Goal: Transaction & Acquisition: Purchase product/service

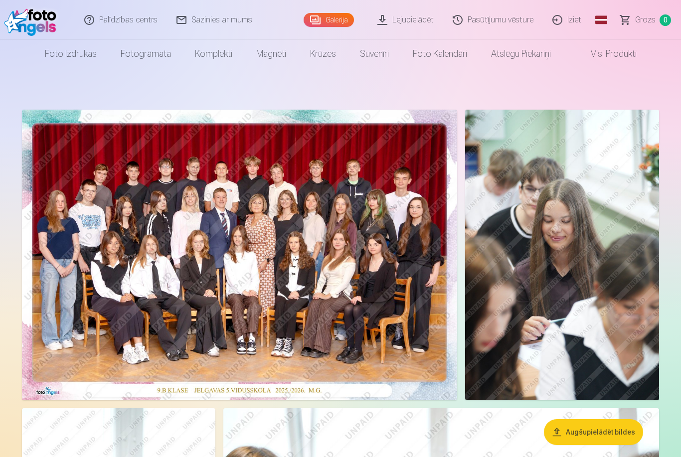
click at [311, 253] on img at bounding box center [240, 255] width 436 height 291
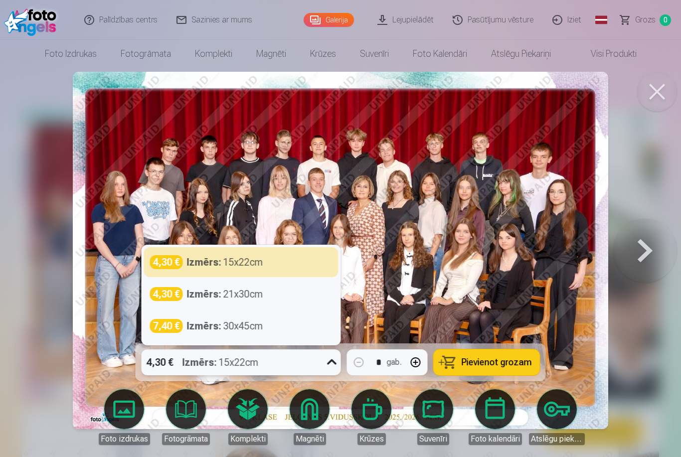
click at [277, 296] on div "4,30 € Izmērs : 21x30cm" at bounding box center [241, 294] width 183 height 14
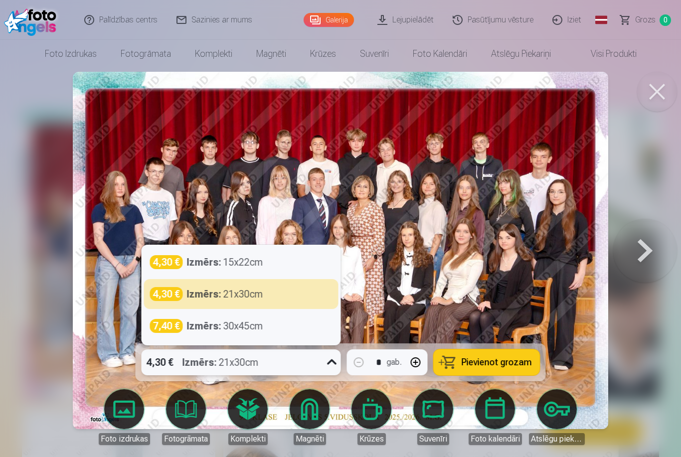
click at [301, 292] on div "4,30 € Izmērs : 21x30cm" at bounding box center [241, 294] width 183 height 14
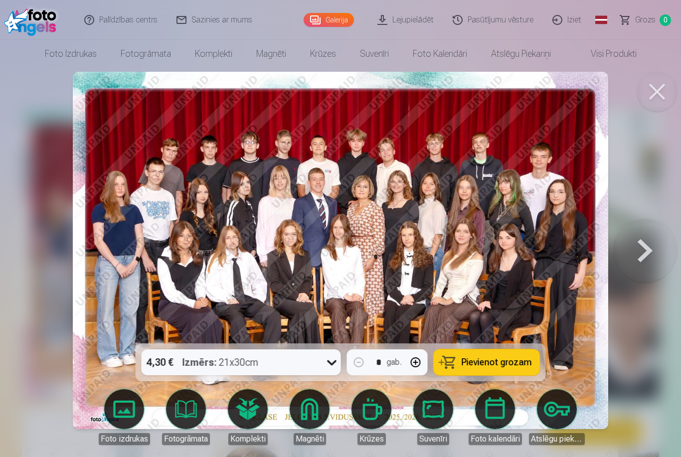
click at [500, 361] on span "Pievienot grozam" at bounding box center [497, 362] width 70 height 9
click at [654, 233] on button at bounding box center [646, 251] width 64 height 166
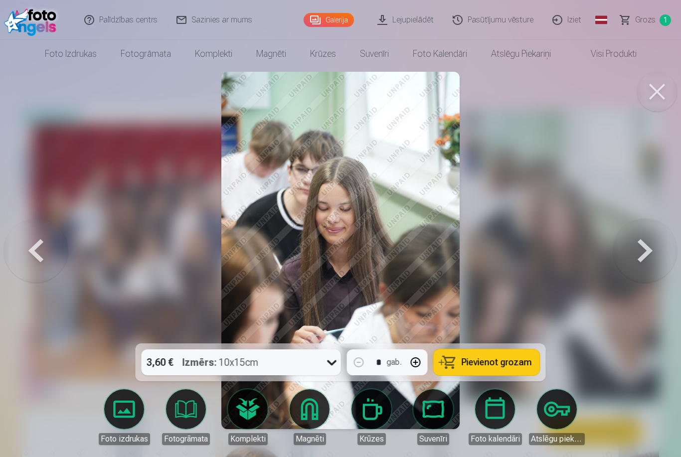
click at [655, 96] on button at bounding box center [658, 92] width 40 height 40
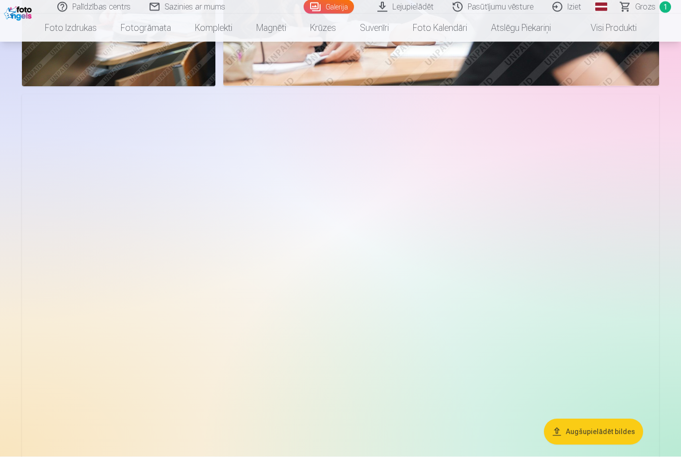
scroll to position [613, 0]
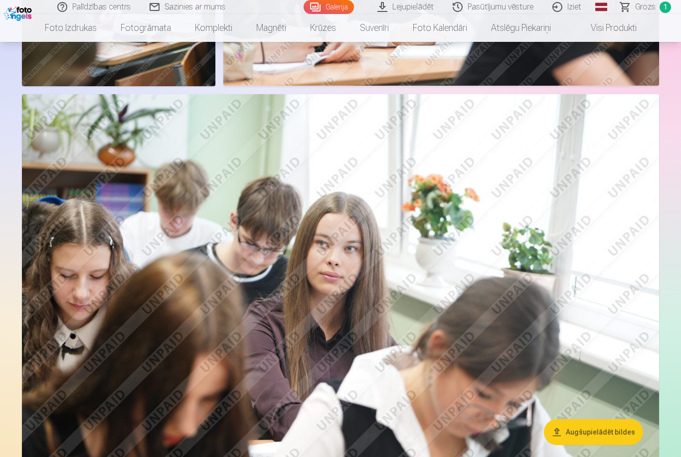
click at [596, 226] on img at bounding box center [341, 306] width 638 height 425
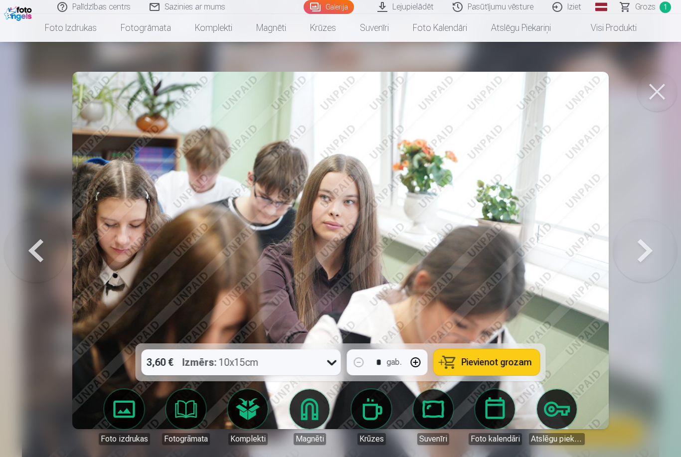
click at [636, 269] on button at bounding box center [646, 251] width 64 height 166
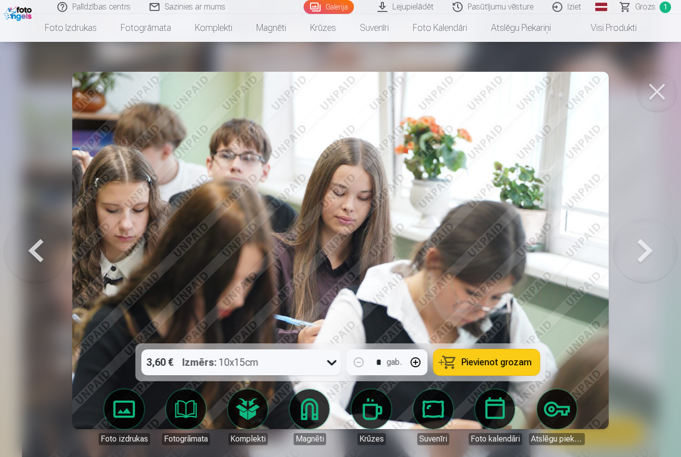
click at [630, 274] on button at bounding box center [646, 251] width 64 height 166
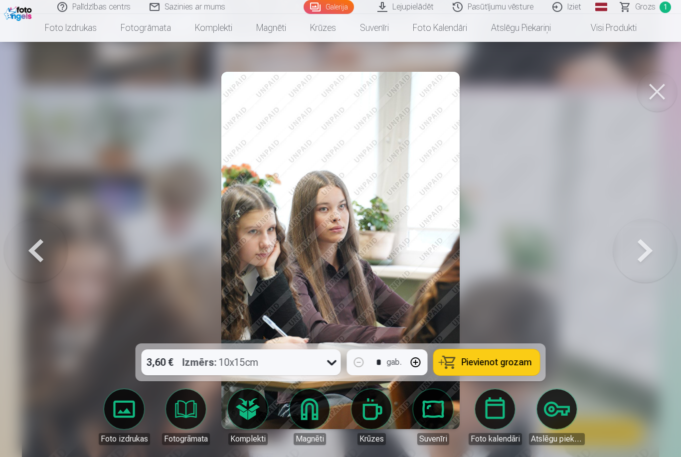
click at [627, 275] on button at bounding box center [646, 251] width 64 height 166
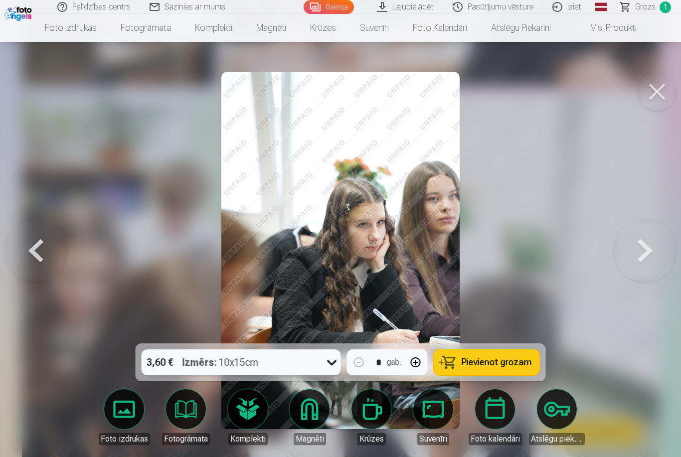
click at [630, 277] on button at bounding box center [646, 251] width 64 height 166
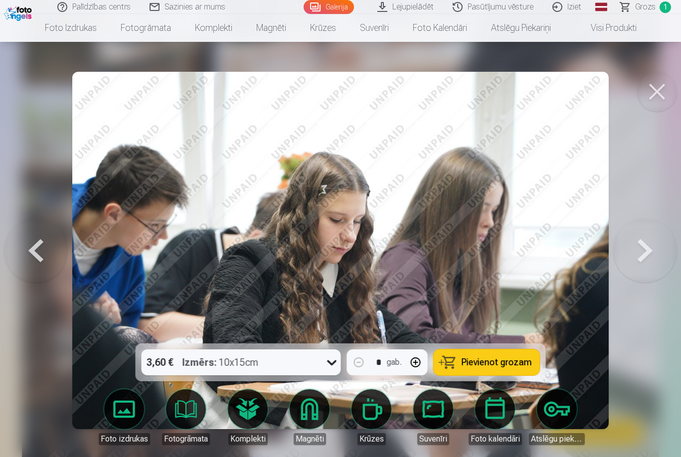
click at [637, 274] on button at bounding box center [646, 251] width 64 height 166
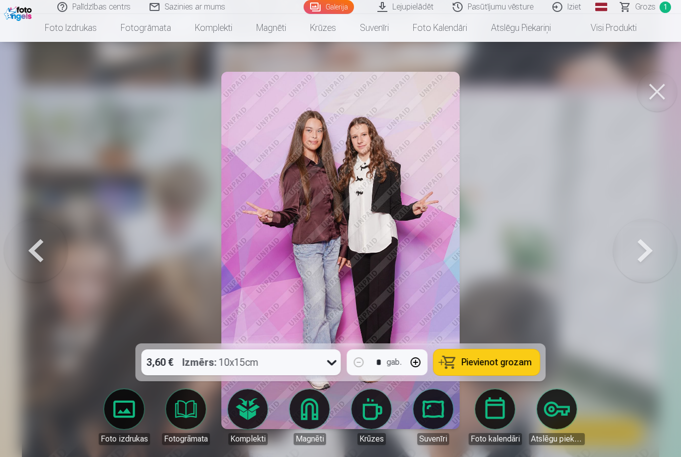
click at [643, 275] on button at bounding box center [646, 251] width 64 height 166
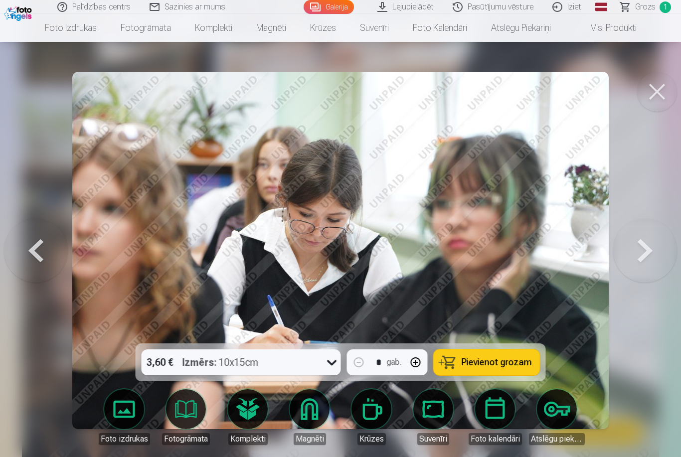
click at [636, 276] on button at bounding box center [646, 251] width 64 height 166
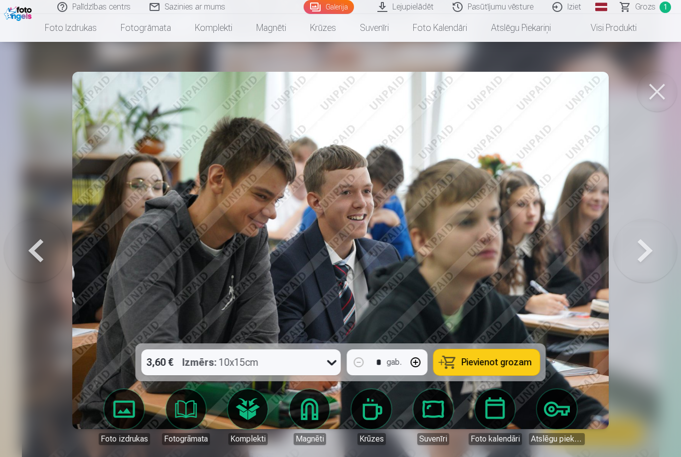
click at [644, 278] on button at bounding box center [646, 251] width 64 height 166
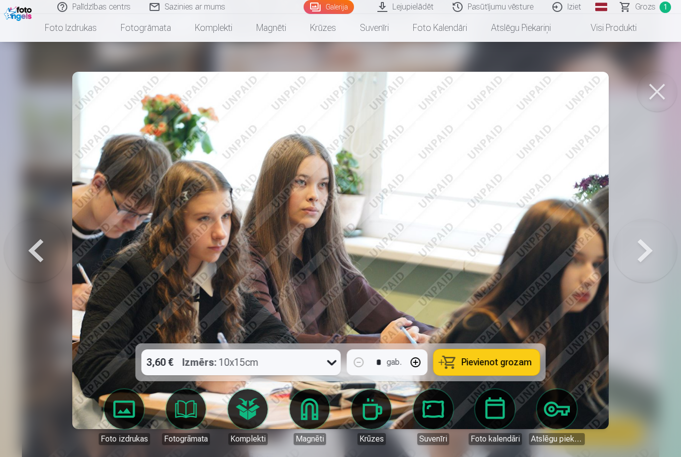
click at [642, 277] on button at bounding box center [646, 251] width 64 height 166
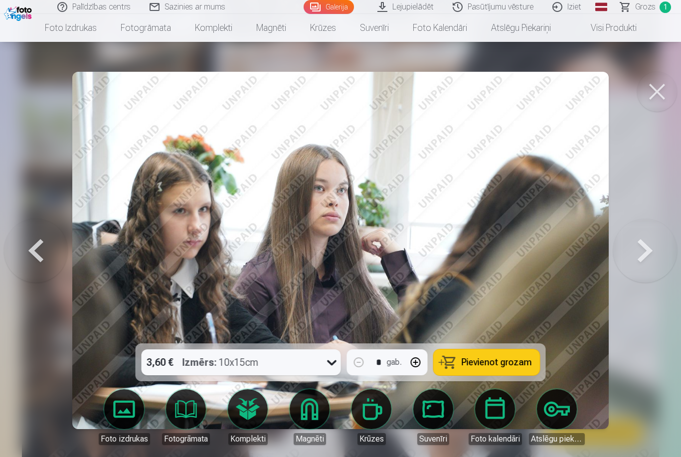
click at [643, 276] on button at bounding box center [646, 251] width 64 height 166
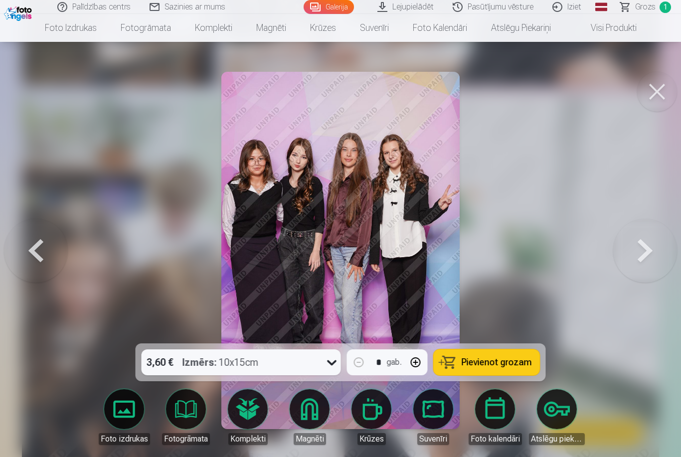
click at [644, 277] on button at bounding box center [646, 251] width 64 height 166
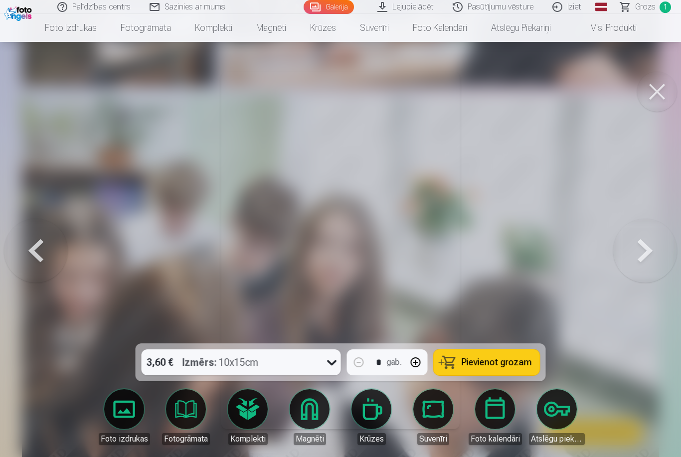
click at [640, 278] on button at bounding box center [646, 251] width 64 height 166
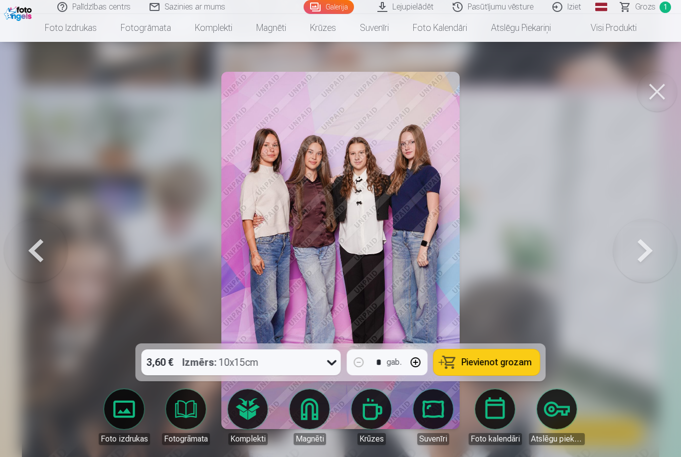
click at [639, 278] on button at bounding box center [646, 251] width 64 height 166
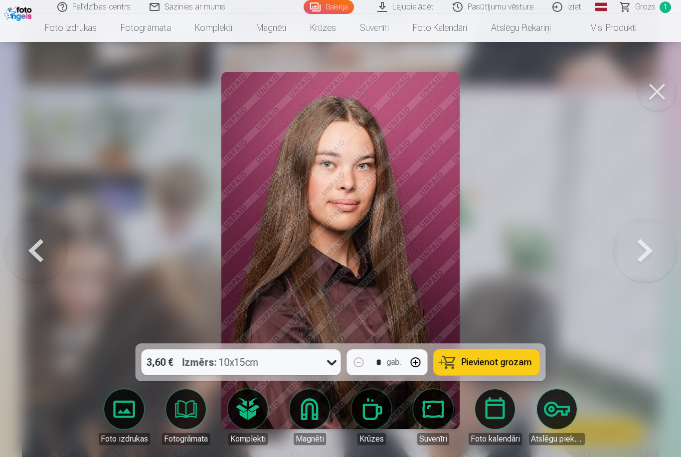
click at [641, 277] on button at bounding box center [646, 251] width 64 height 166
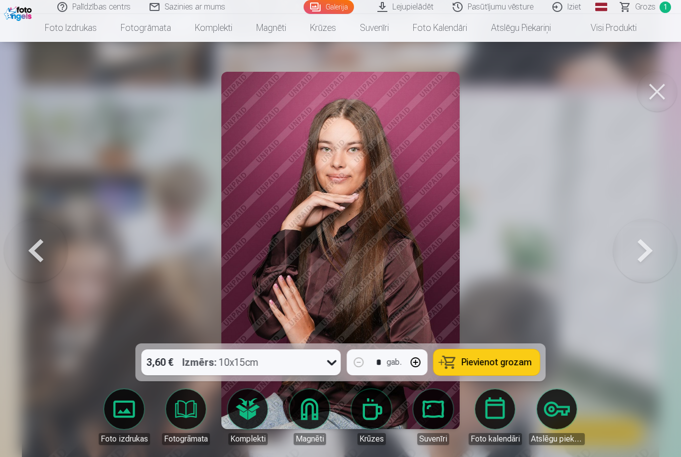
click at [646, 276] on button at bounding box center [646, 251] width 64 height 166
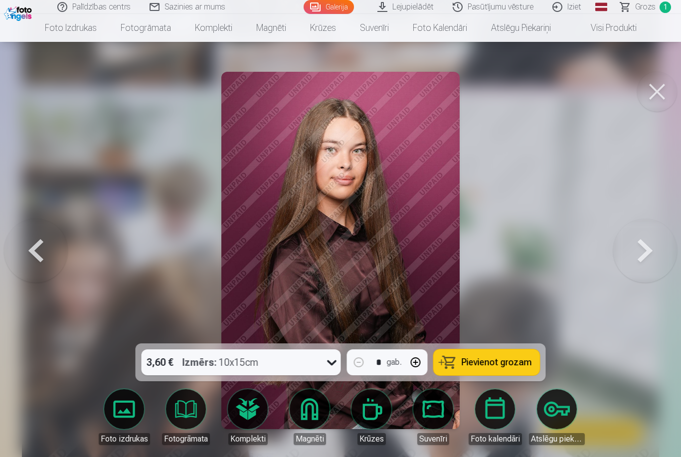
click at [645, 276] on button at bounding box center [646, 251] width 64 height 166
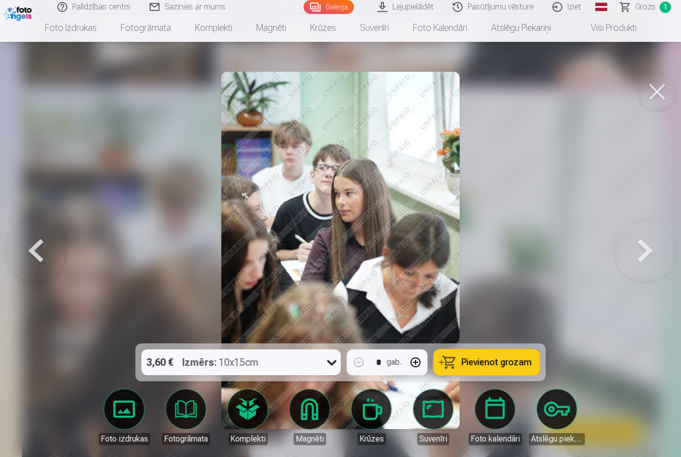
click at [641, 275] on button at bounding box center [646, 251] width 64 height 166
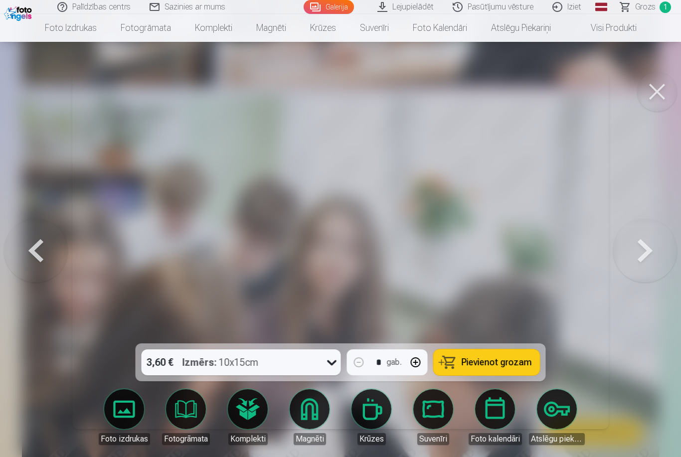
click at [42, 276] on button at bounding box center [36, 251] width 64 height 166
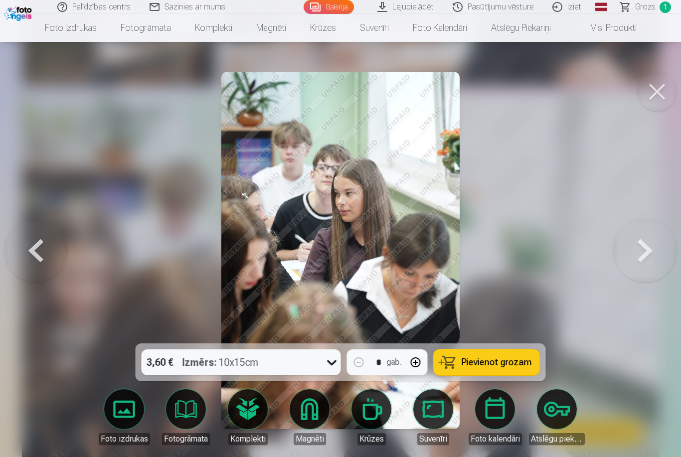
click at [629, 272] on button at bounding box center [646, 251] width 64 height 166
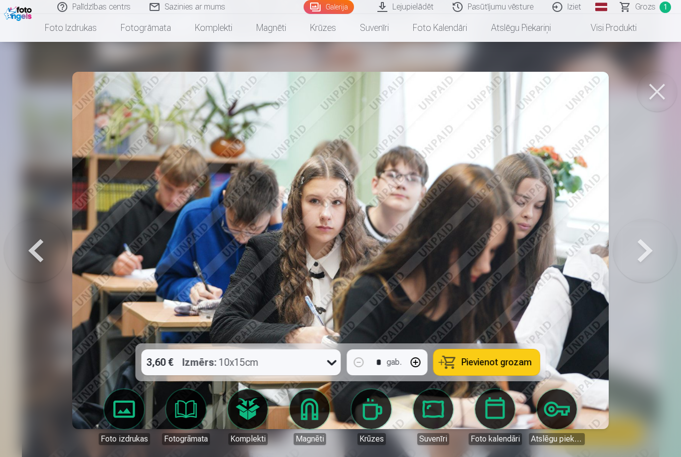
click at [636, 277] on button at bounding box center [646, 251] width 64 height 166
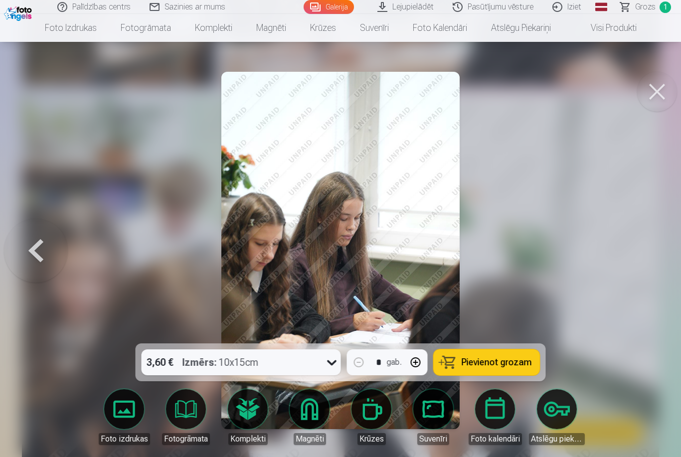
click at [639, 278] on div at bounding box center [340, 228] width 681 height 457
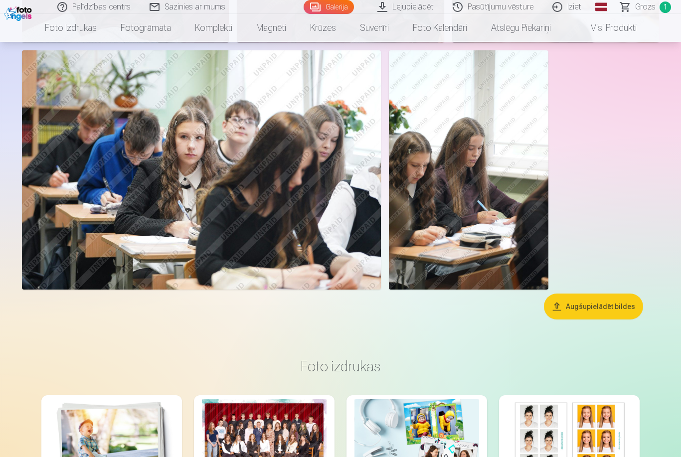
scroll to position [3749, 0]
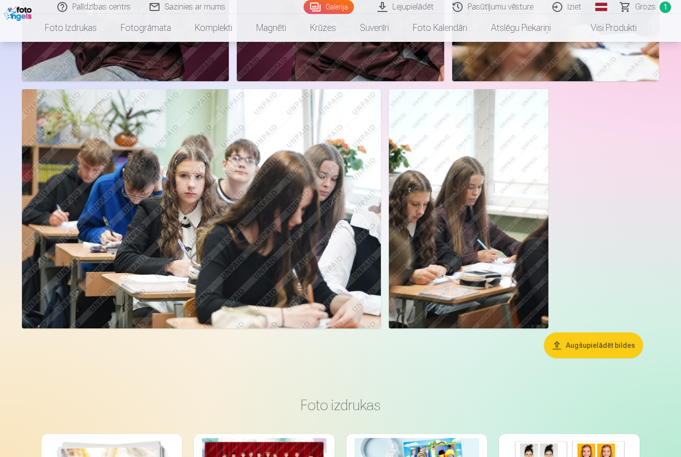
click at [494, 254] on img at bounding box center [469, 208] width 160 height 239
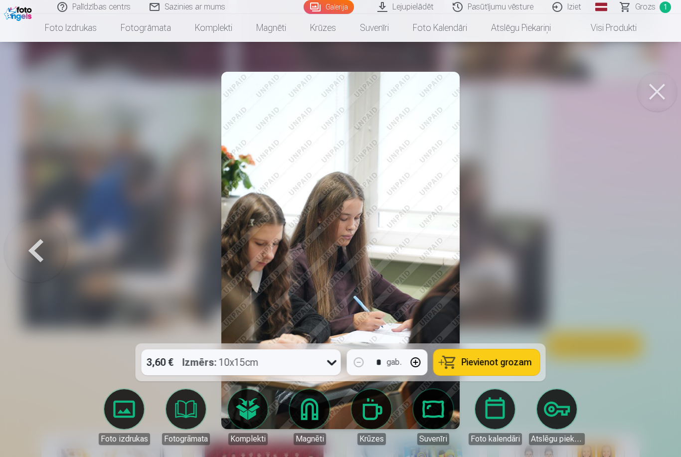
click at [654, 94] on button at bounding box center [658, 92] width 40 height 40
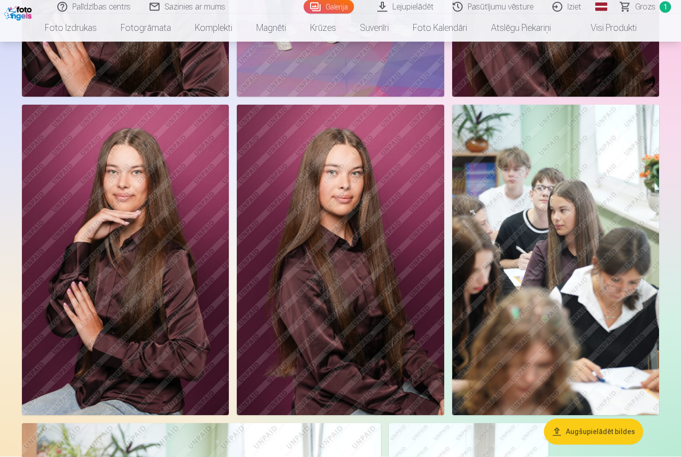
scroll to position [3416, 0]
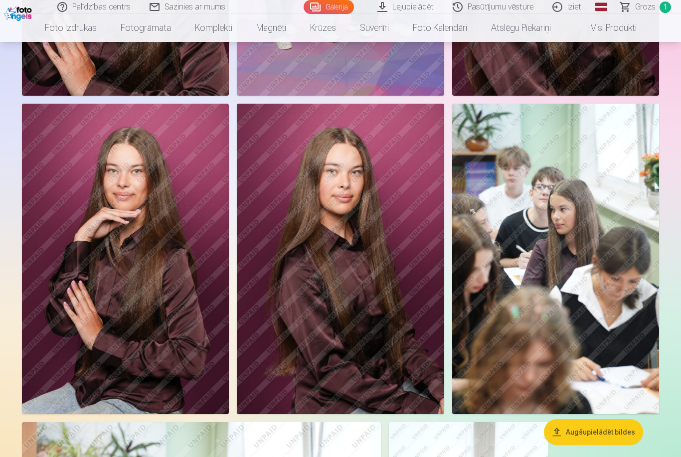
click at [600, 295] on img at bounding box center [555, 259] width 207 height 311
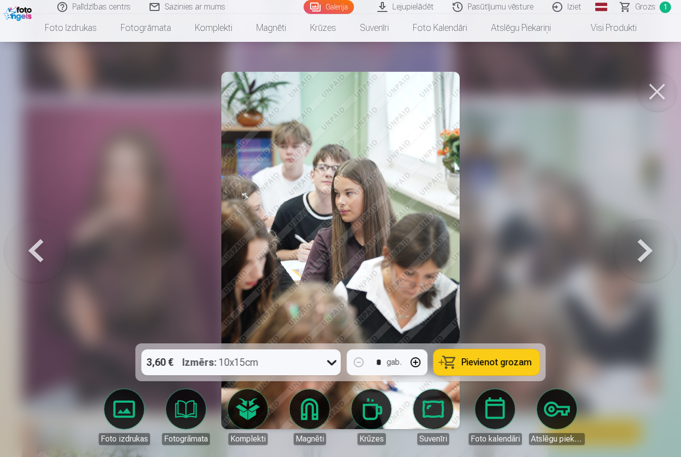
click at [30, 253] on button at bounding box center [36, 251] width 64 height 166
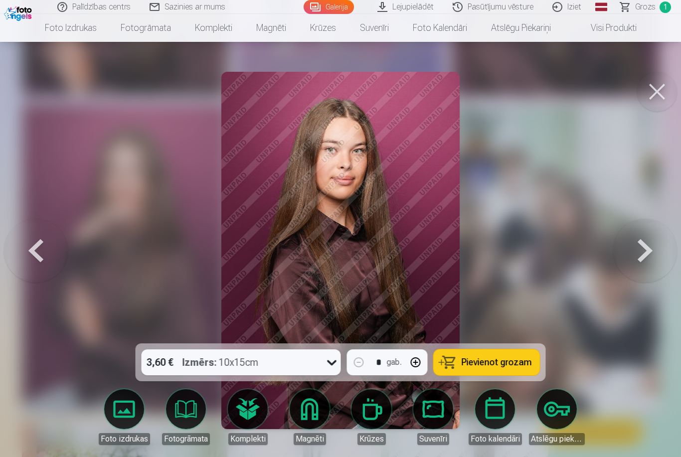
click at [35, 263] on button at bounding box center [36, 251] width 64 height 166
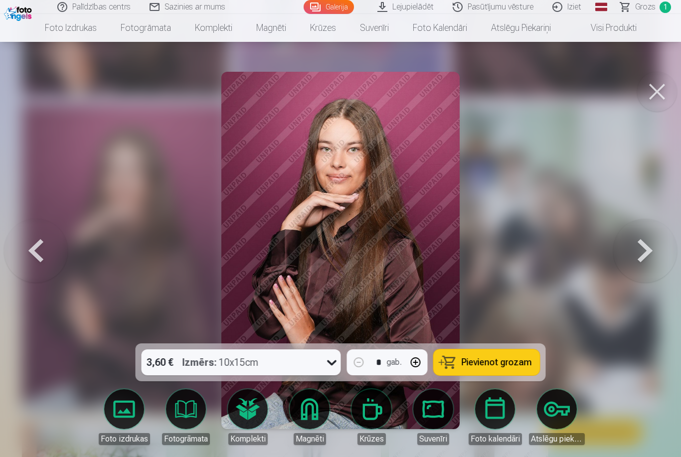
click at [35, 263] on button at bounding box center [36, 251] width 64 height 166
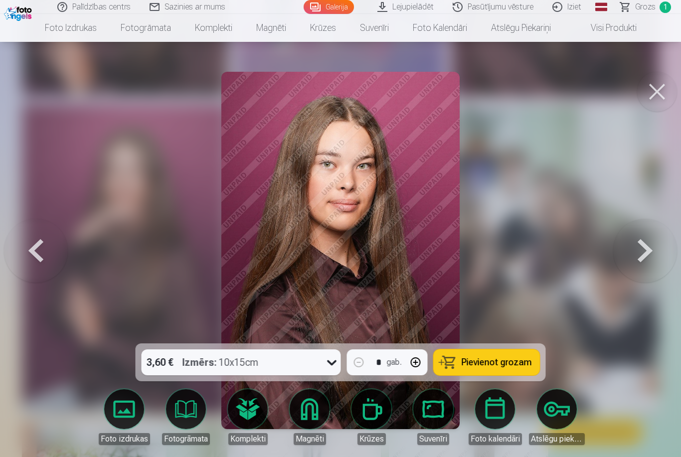
click at [34, 262] on button at bounding box center [36, 251] width 64 height 166
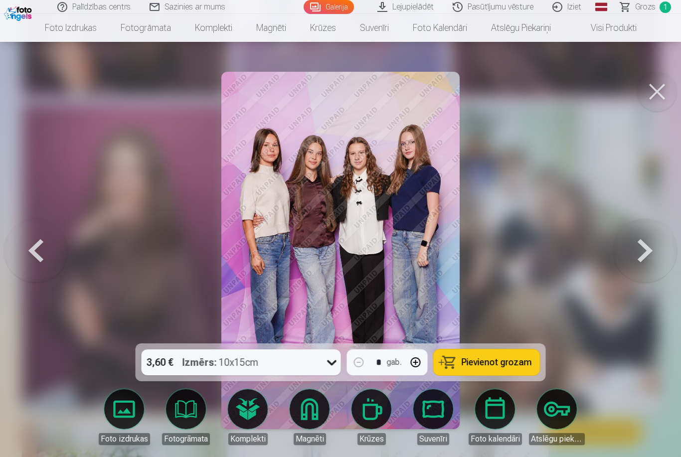
click at [34, 262] on button at bounding box center [36, 251] width 64 height 166
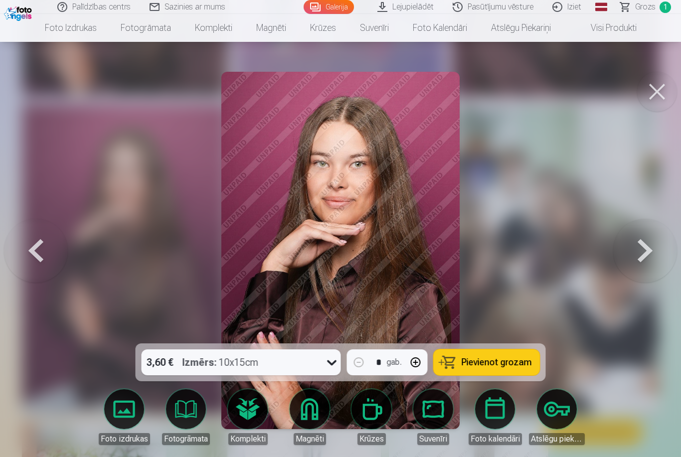
click at [33, 265] on button at bounding box center [36, 251] width 64 height 166
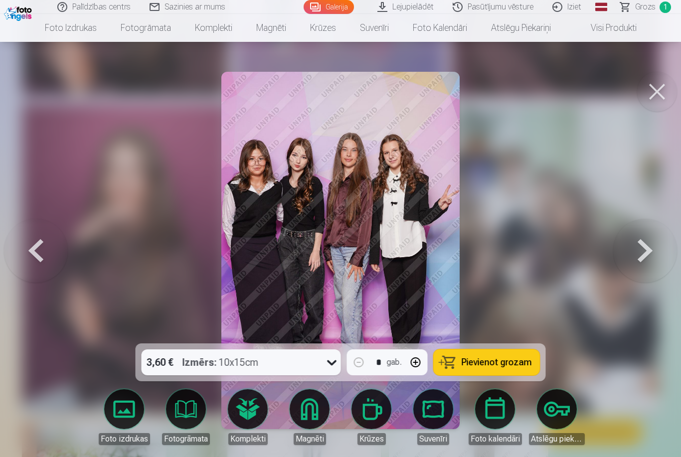
click at [33, 265] on button at bounding box center [36, 251] width 64 height 166
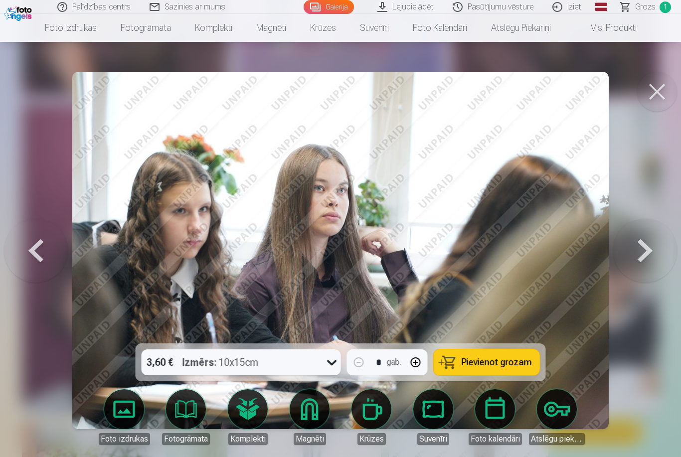
click at [34, 268] on button at bounding box center [36, 251] width 64 height 166
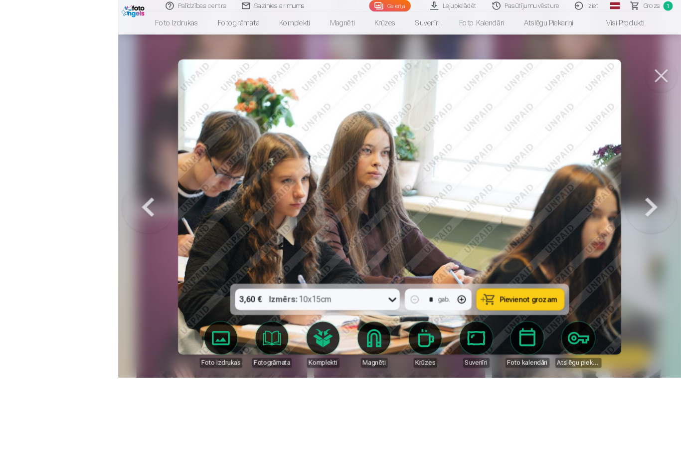
scroll to position [3356, 0]
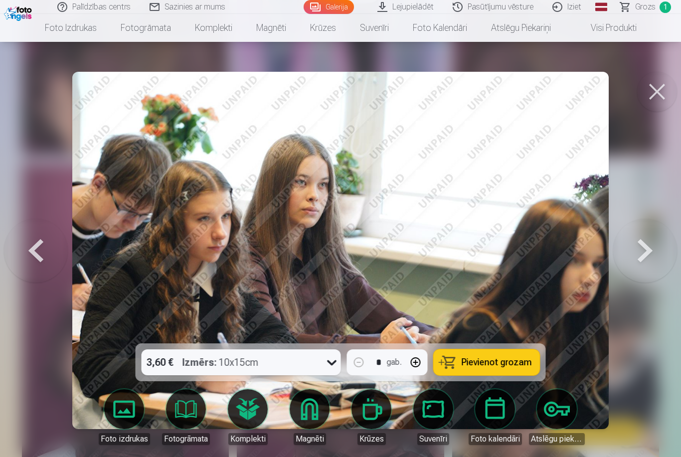
click at [637, 256] on button at bounding box center [646, 251] width 64 height 166
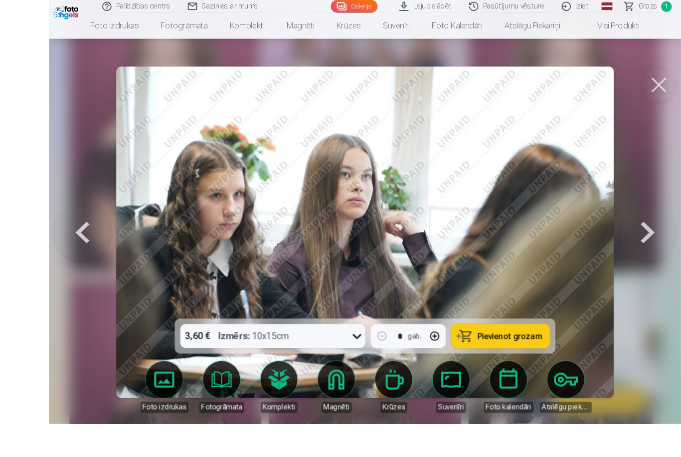
scroll to position [3272, 0]
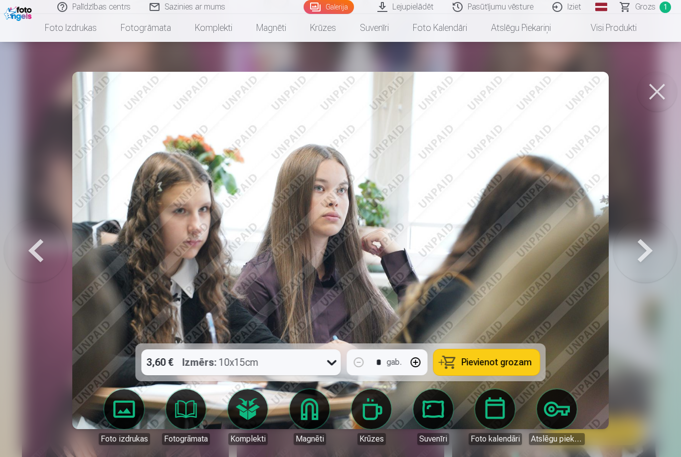
click at [642, 255] on button at bounding box center [646, 251] width 64 height 166
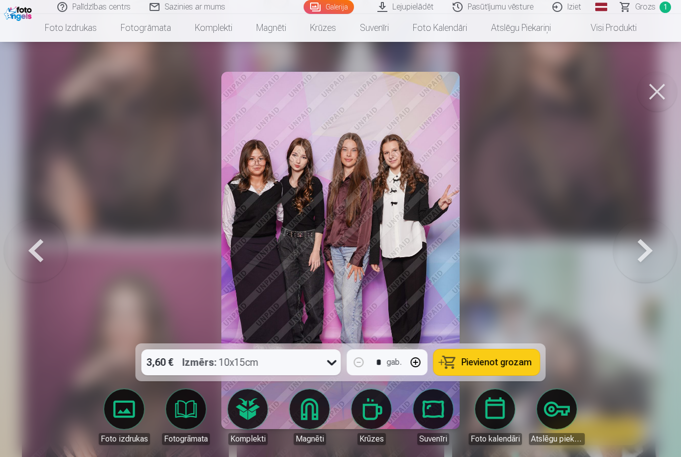
click at [42, 250] on button at bounding box center [36, 251] width 64 height 166
click at [42, 249] on button at bounding box center [36, 251] width 64 height 166
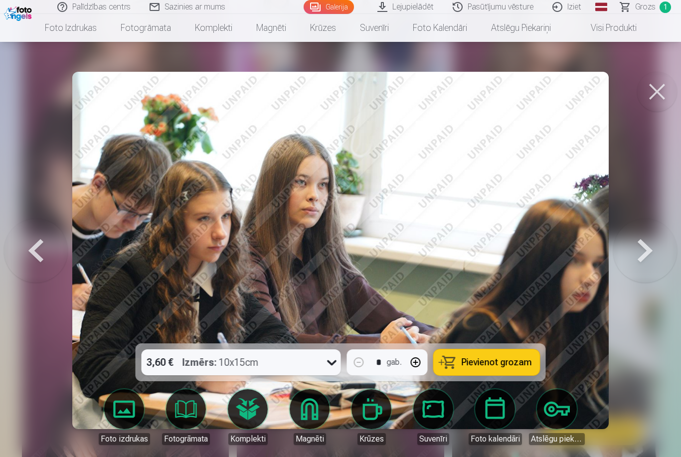
click at [649, 247] on button at bounding box center [646, 251] width 64 height 166
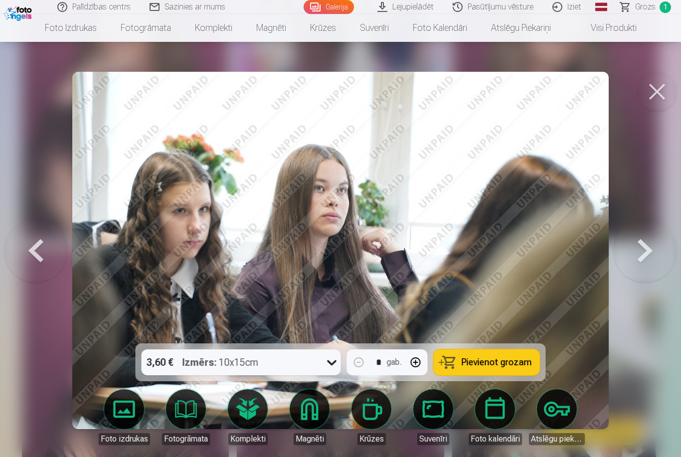
click at [35, 262] on button at bounding box center [36, 251] width 64 height 166
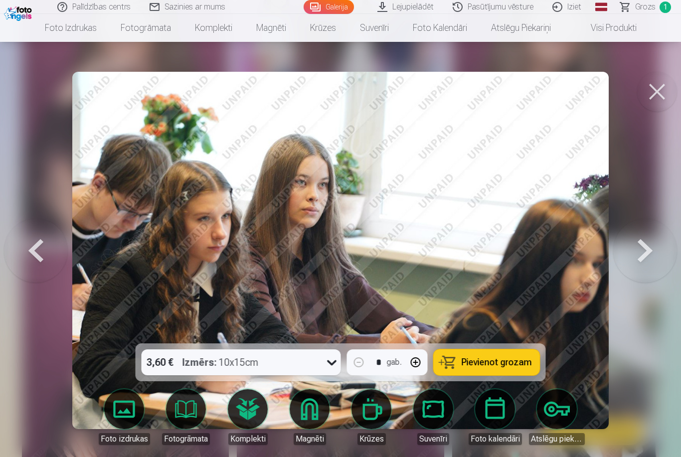
click at [35, 254] on button at bounding box center [36, 251] width 64 height 166
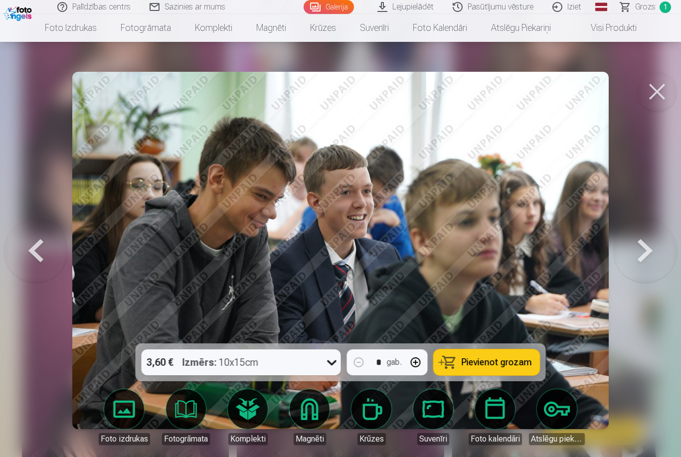
click at [35, 257] on button at bounding box center [36, 251] width 64 height 166
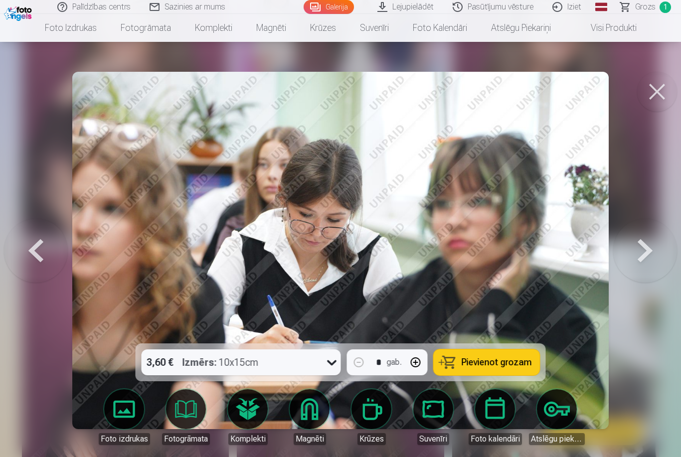
click at [34, 260] on button at bounding box center [36, 251] width 64 height 166
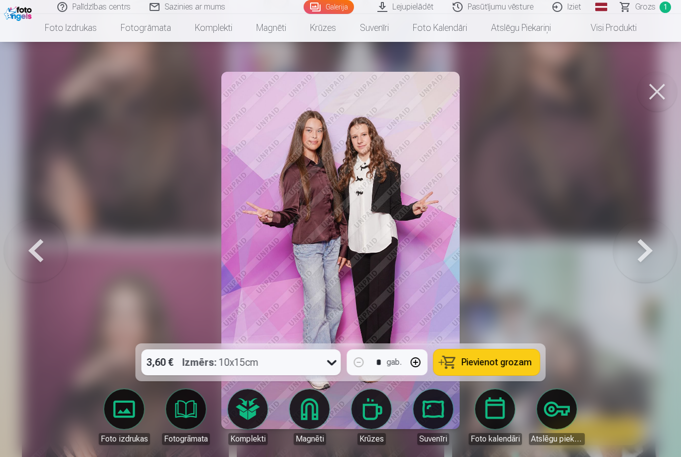
click at [32, 256] on button at bounding box center [36, 251] width 64 height 166
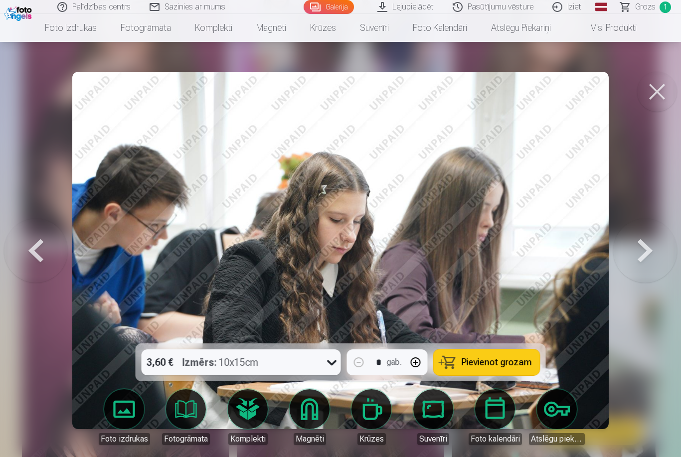
click at [34, 262] on button at bounding box center [36, 251] width 64 height 166
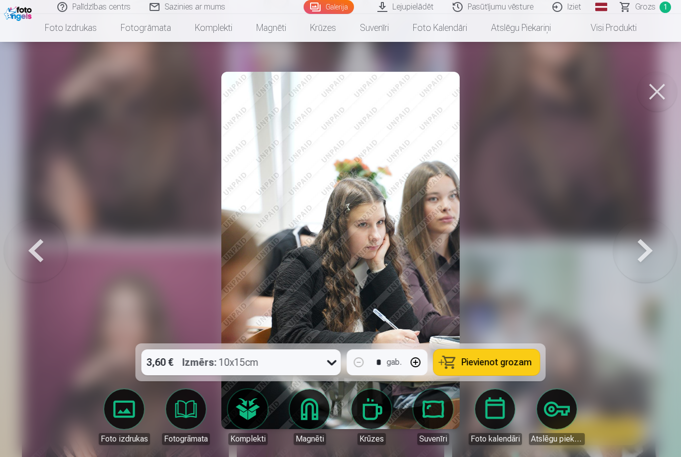
click at [35, 262] on button at bounding box center [36, 251] width 64 height 166
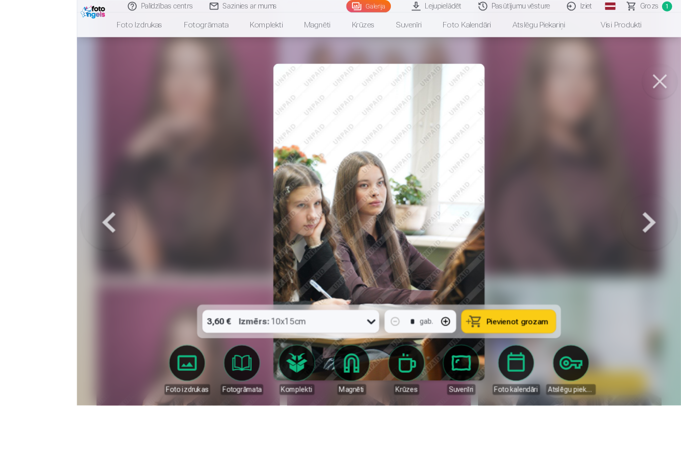
scroll to position [3249, 0]
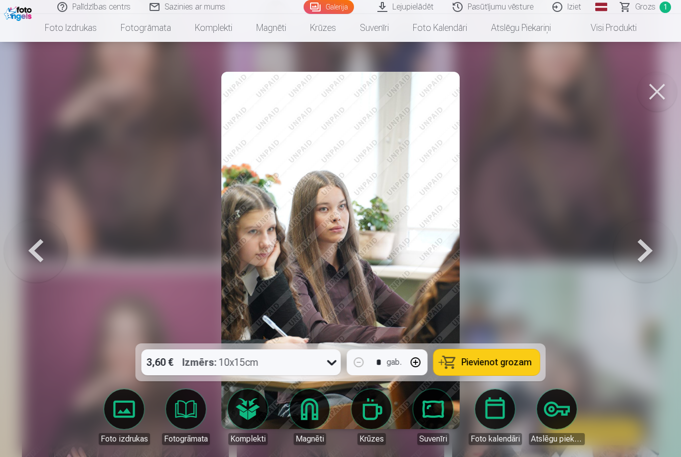
click at [34, 260] on button at bounding box center [36, 251] width 64 height 166
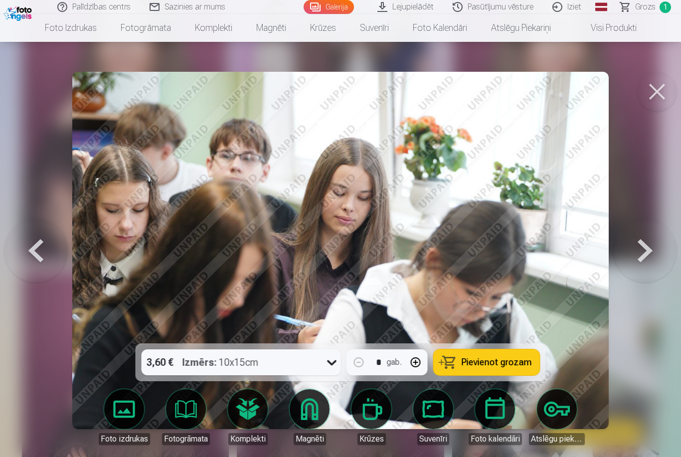
click at [36, 257] on button at bounding box center [36, 251] width 64 height 166
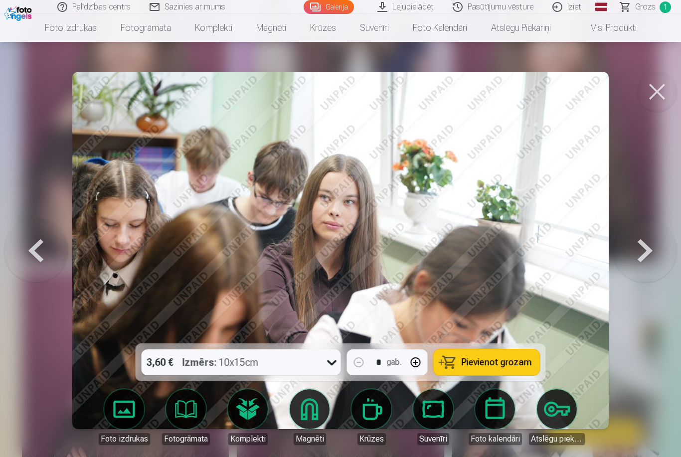
click at [37, 256] on button at bounding box center [36, 251] width 64 height 166
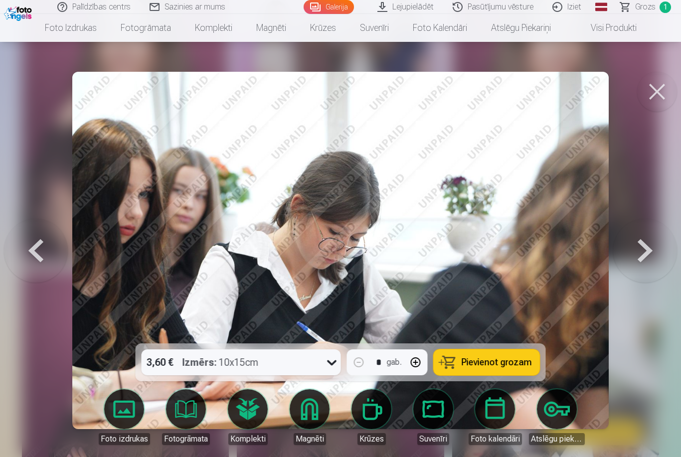
click at [33, 257] on button at bounding box center [36, 251] width 64 height 166
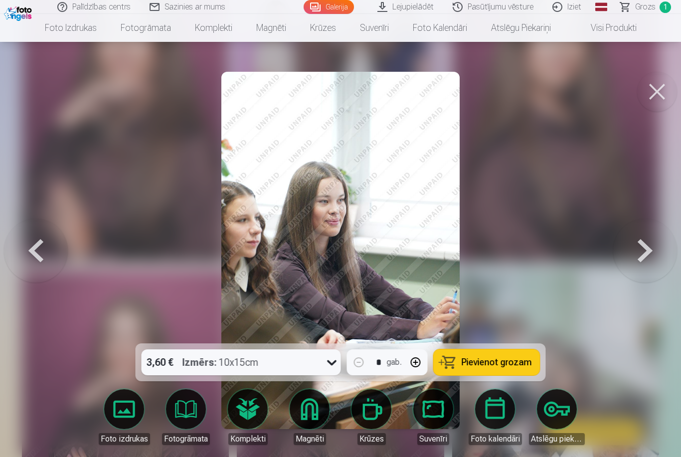
click at [37, 261] on button at bounding box center [36, 251] width 64 height 166
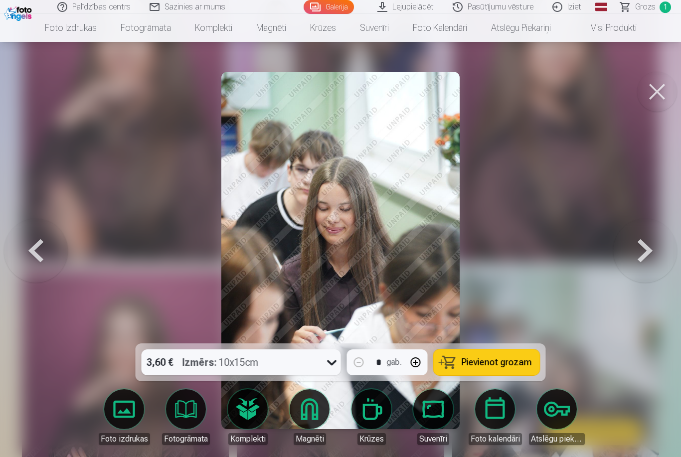
click at [633, 247] on button at bounding box center [646, 251] width 64 height 166
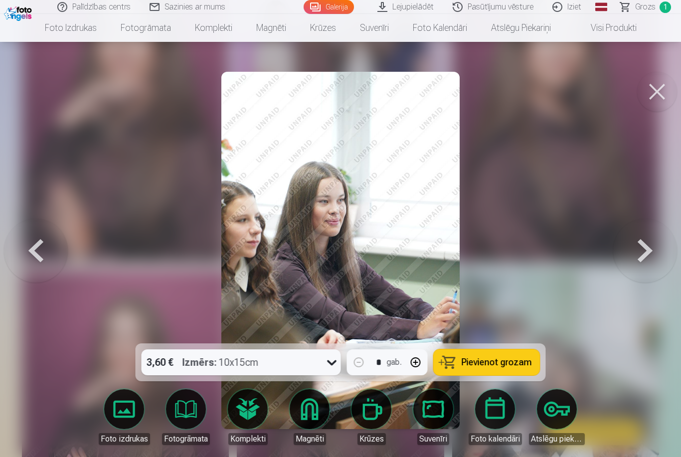
click at [35, 250] on button at bounding box center [36, 251] width 64 height 166
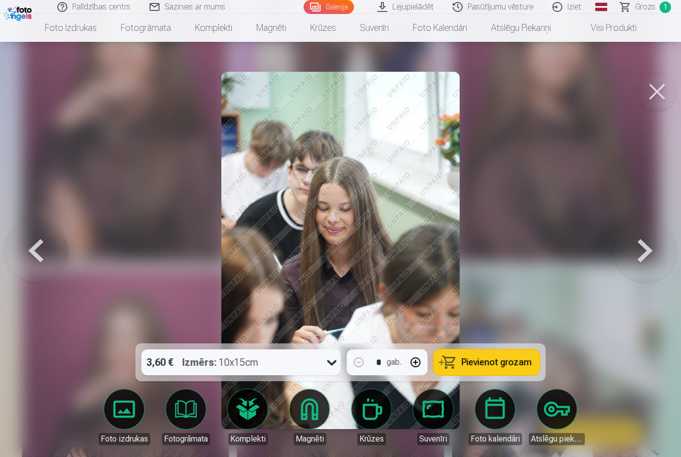
click at [47, 266] on button at bounding box center [36, 251] width 64 height 166
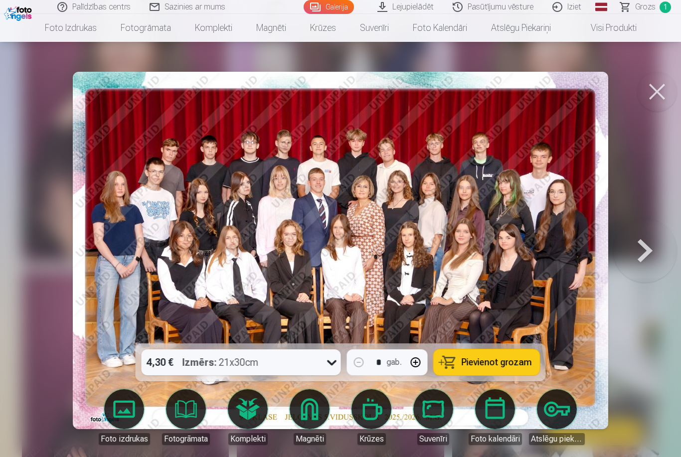
click at [636, 241] on button at bounding box center [646, 251] width 64 height 166
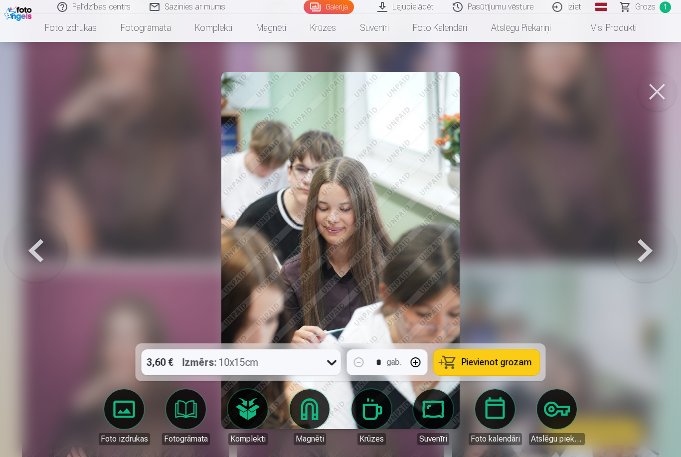
click at [636, 241] on button at bounding box center [646, 251] width 64 height 166
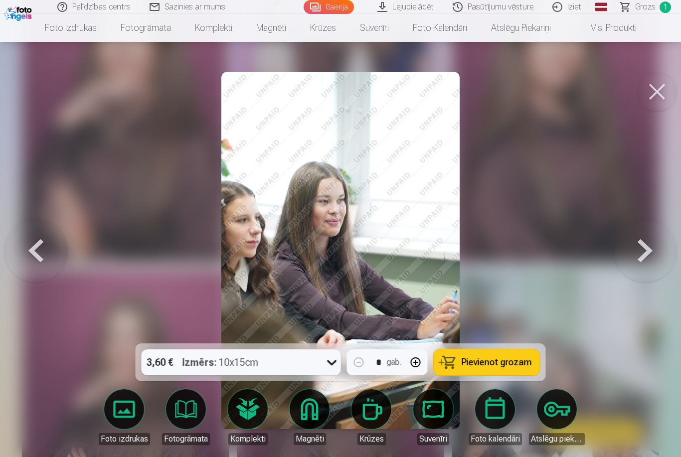
click at [39, 253] on button at bounding box center [36, 251] width 64 height 166
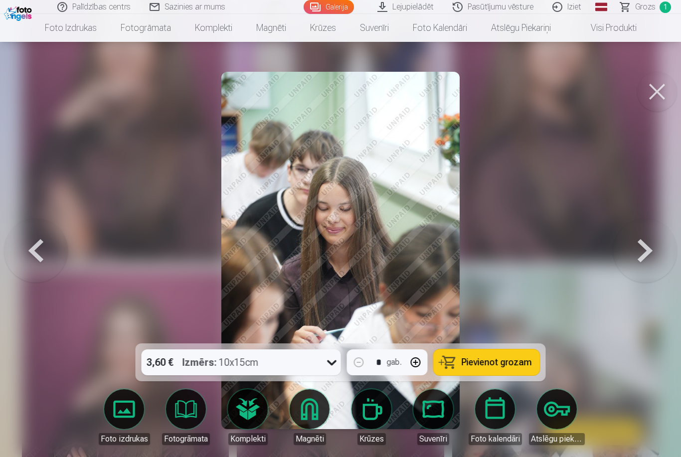
click at [650, 100] on button at bounding box center [658, 92] width 40 height 40
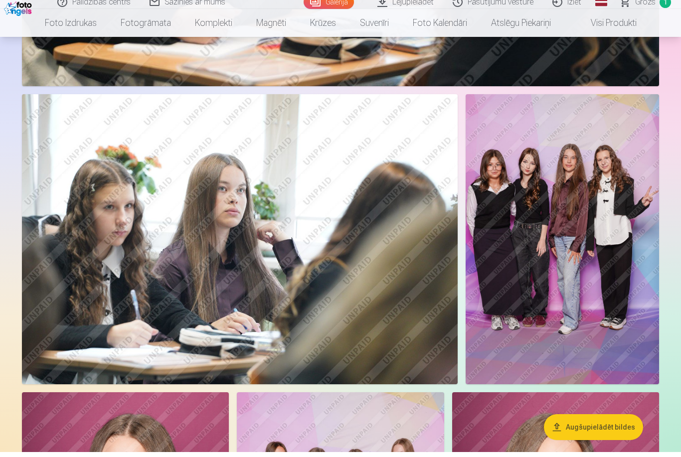
scroll to position [2807, 0]
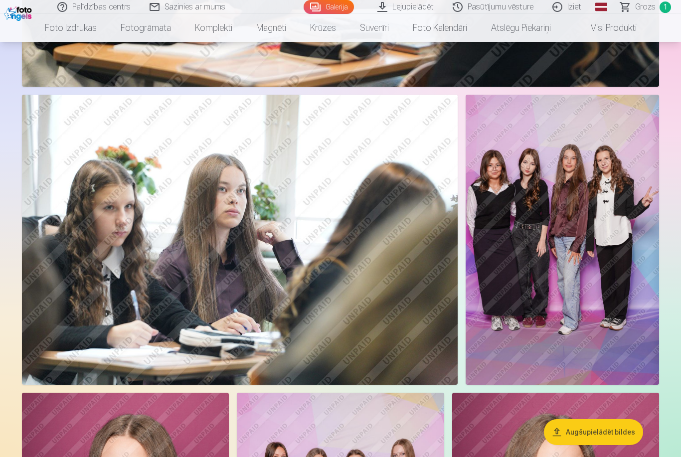
click at [600, 281] on img at bounding box center [563, 240] width 194 height 291
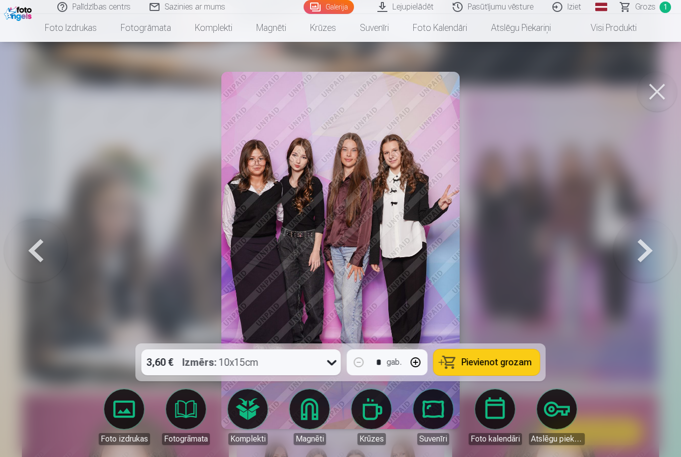
click at [643, 265] on button at bounding box center [646, 251] width 64 height 166
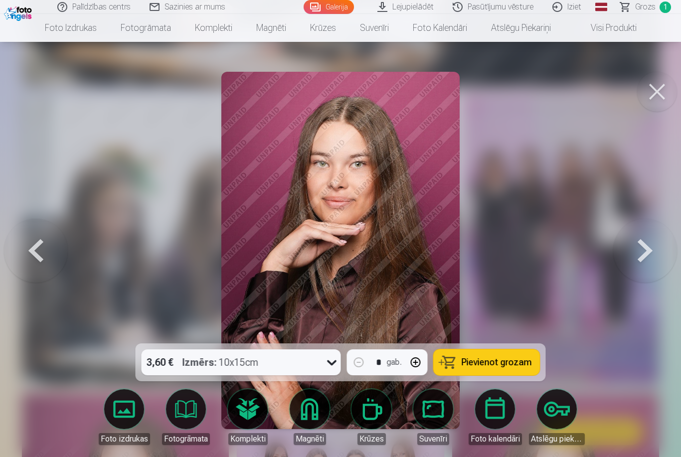
click at [648, 276] on button at bounding box center [646, 251] width 64 height 166
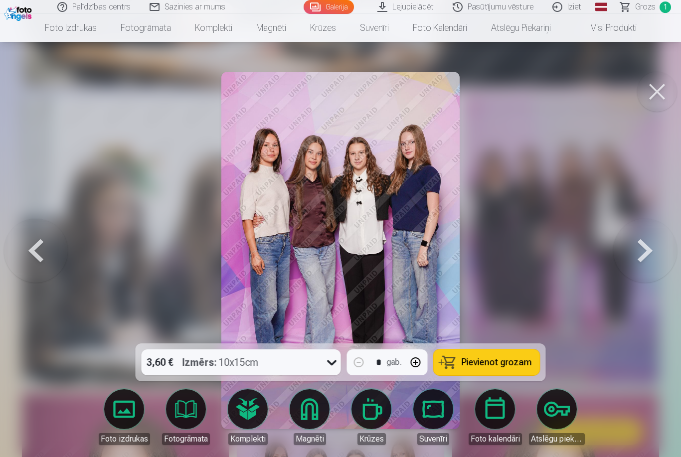
click at [335, 371] on icon at bounding box center [332, 363] width 16 height 16
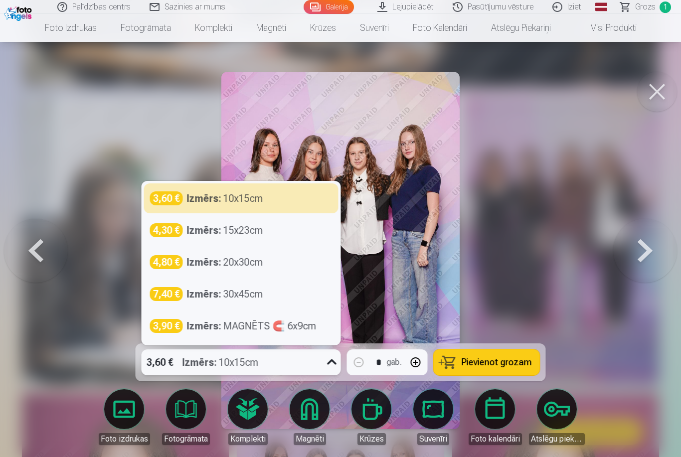
click at [282, 206] on div "3,60 € Izmērs : 10x15cm" at bounding box center [241, 199] width 183 height 14
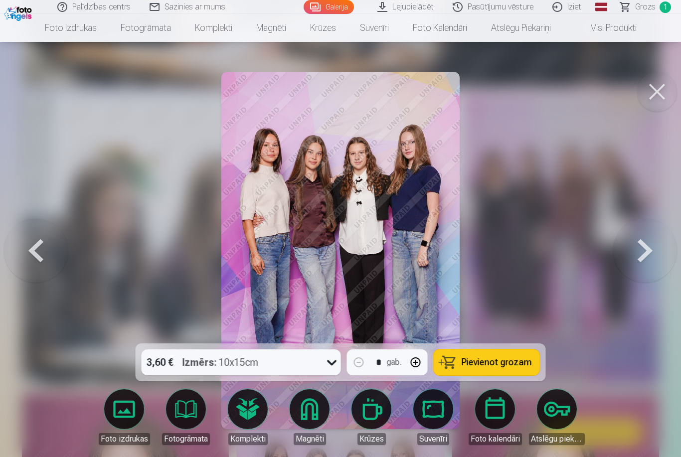
click at [510, 367] on span "Pievienot grozam" at bounding box center [497, 362] width 70 height 9
click at [646, 269] on button at bounding box center [646, 251] width 64 height 166
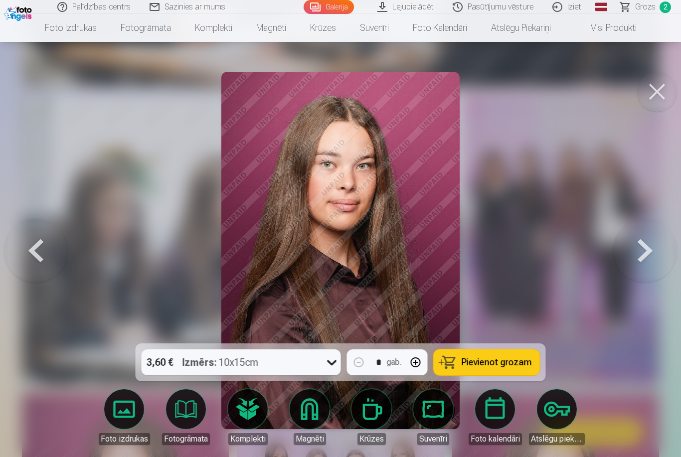
click at [645, 285] on button at bounding box center [646, 251] width 64 height 166
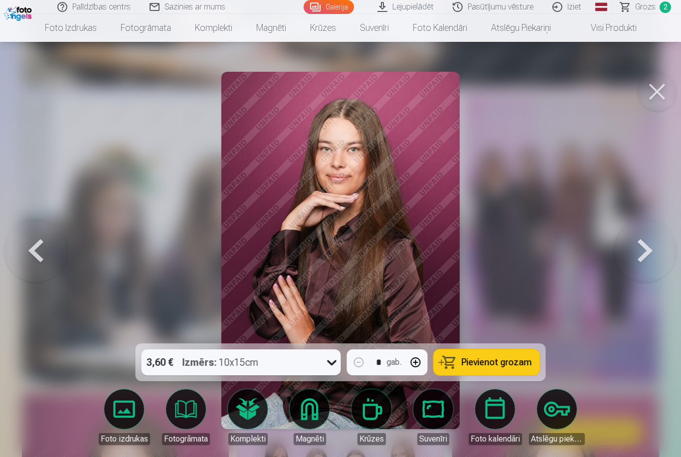
click at [654, 282] on button at bounding box center [646, 251] width 64 height 166
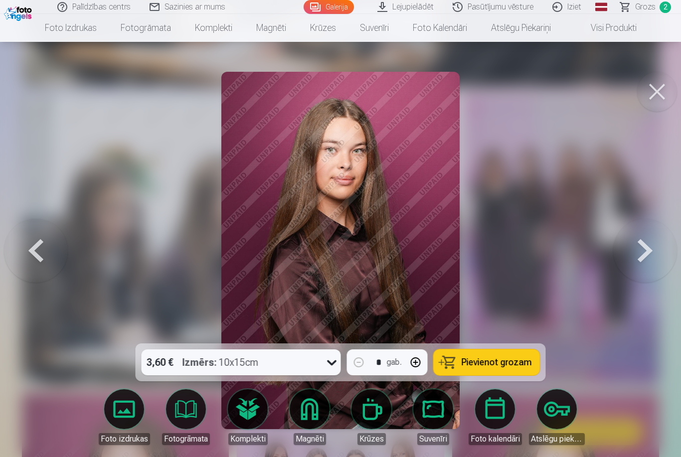
click at [656, 280] on button at bounding box center [646, 251] width 64 height 166
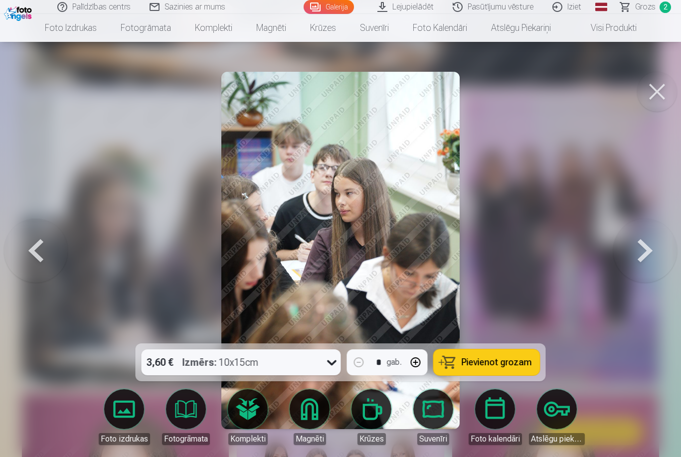
click at [39, 267] on button at bounding box center [36, 251] width 64 height 166
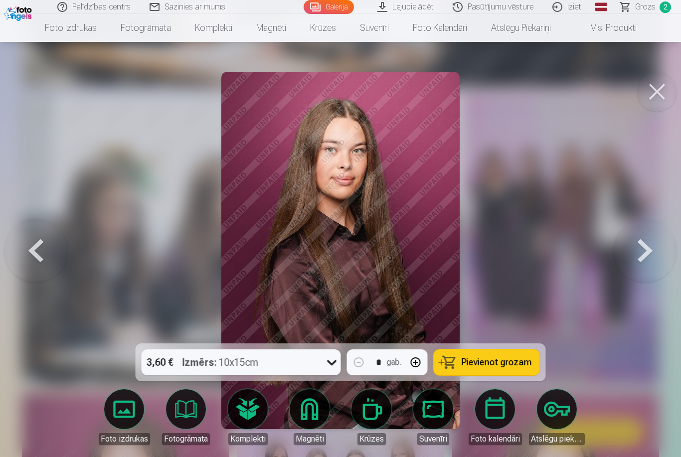
click at [39, 266] on button at bounding box center [36, 251] width 64 height 166
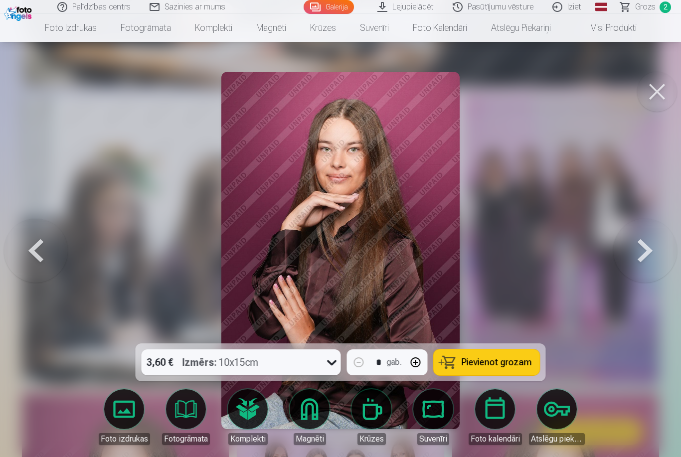
click at [31, 264] on button at bounding box center [36, 251] width 64 height 166
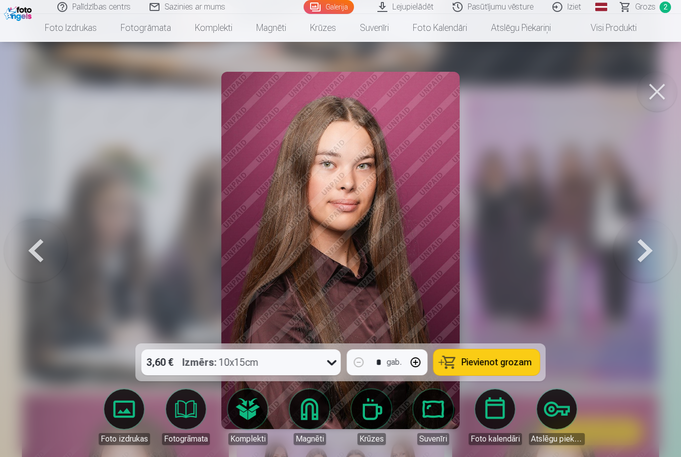
click at [37, 263] on button at bounding box center [36, 251] width 64 height 166
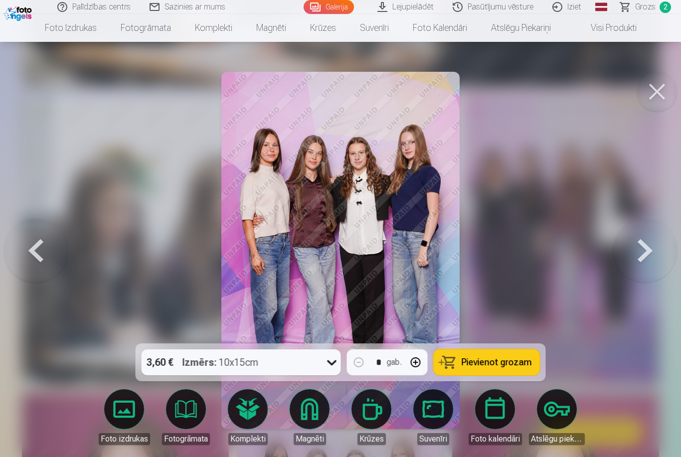
click at [638, 278] on button at bounding box center [646, 251] width 64 height 166
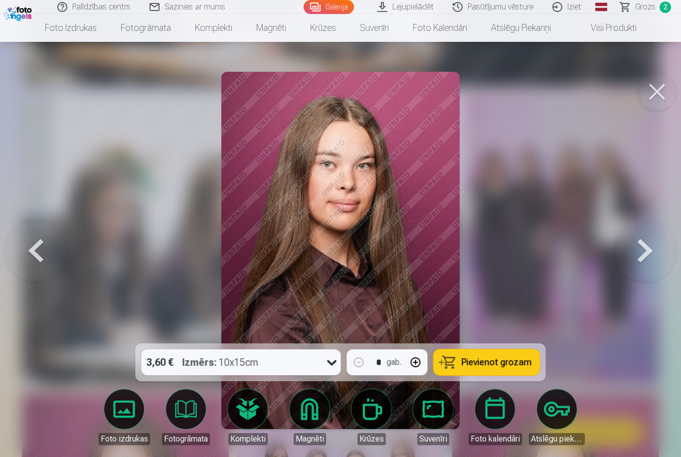
click at [649, 274] on button at bounding box center [646, 251] width 64 height 166
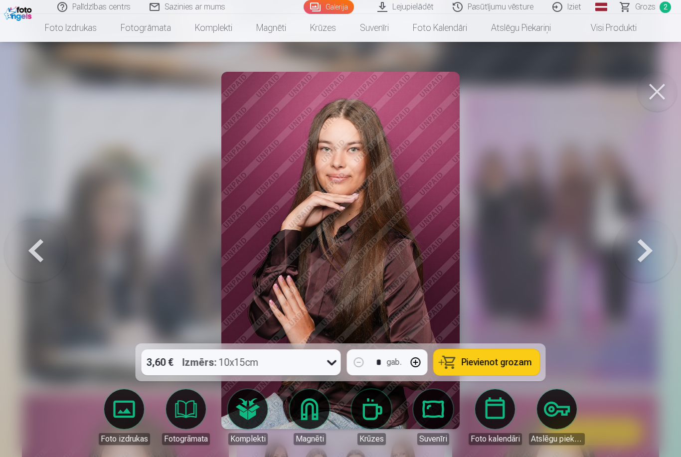
click at [662, 93] on button at bounding box center [658, 92] width 40 height 40
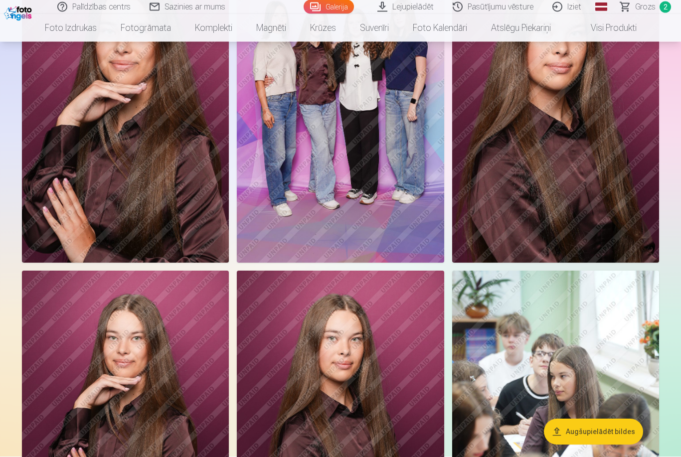
scroll to position [3245, 0]
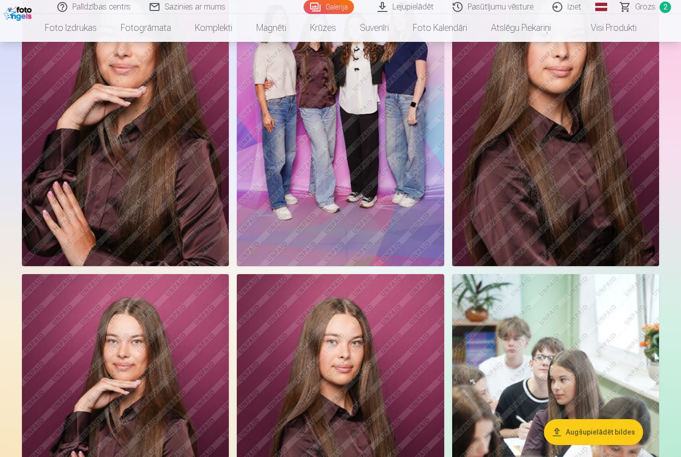
click at [381, 321] on img at bounding box center [340, 429] width 207 height 311
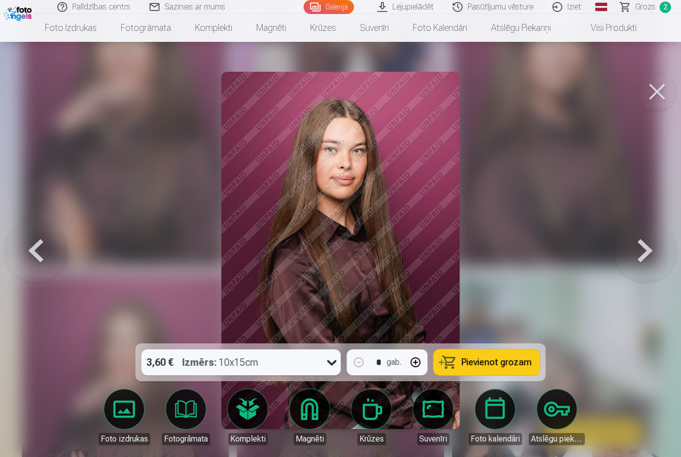
click at [660, 250] on button at bounding box center [646, 251] width 64 height 166
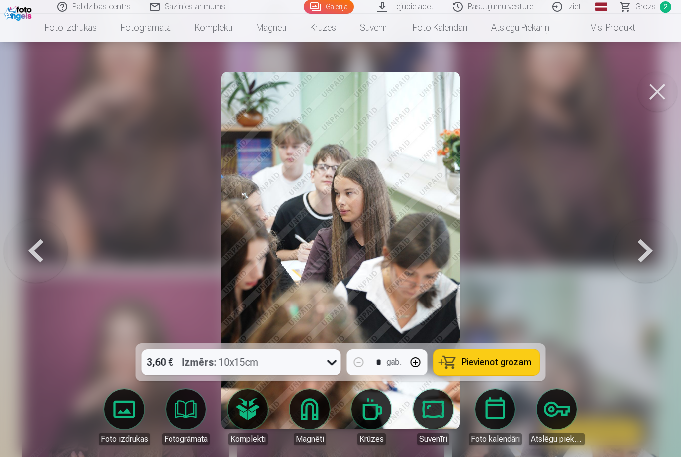
click at [51, 232] on button at bounding box center [36, 251] width 64 height 166
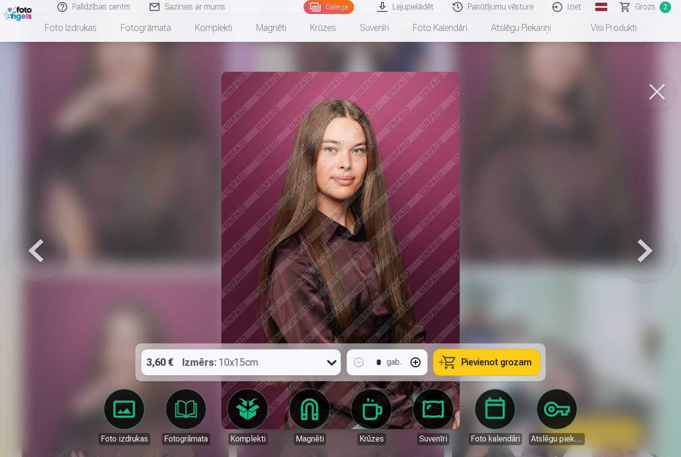
click at [51, 231] on button at bounding box center [36, 251] width 64 height 166
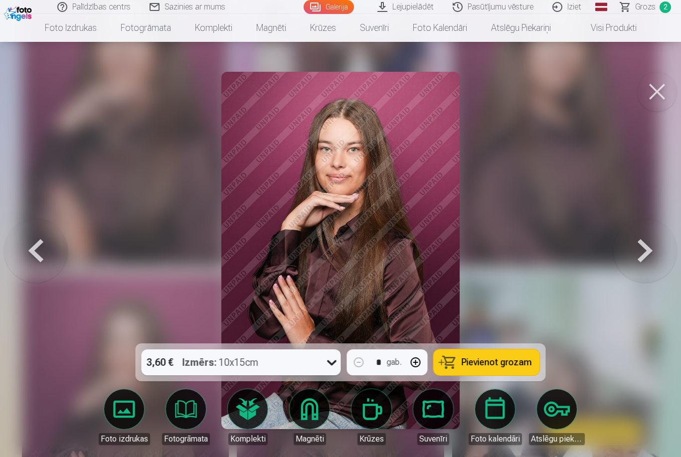
click at [45, 267] on button at bounding box center [36, 251] width 64 height 166
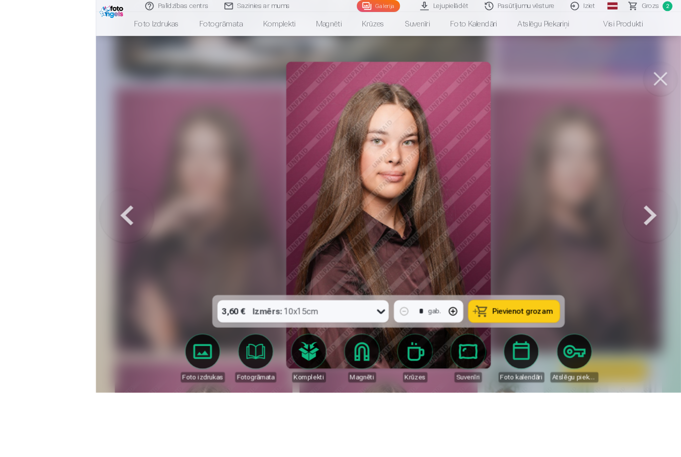
scroll to position [3152, 0]
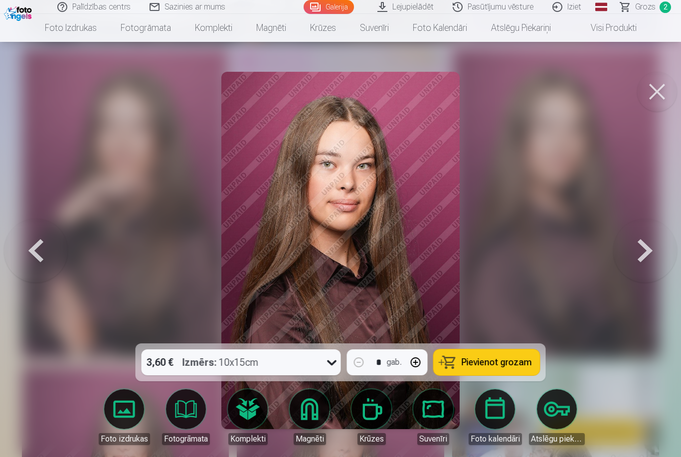
click at [45, 257] on button at bounding box center [36, 251] width 64 height 166
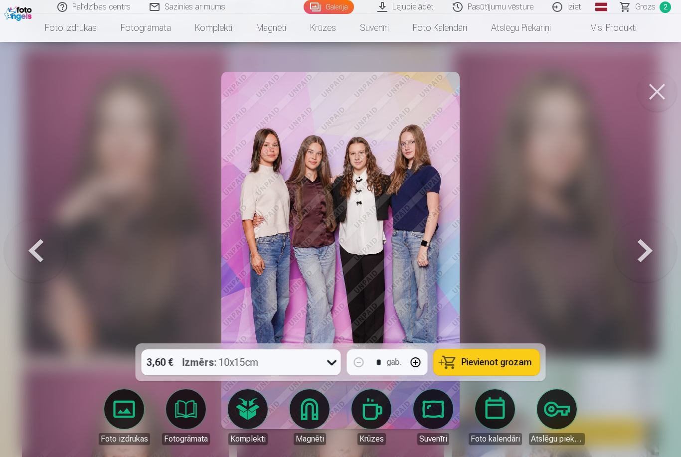
click at [631, 251] on button at bounding box center [646, 251] width 64 height 166
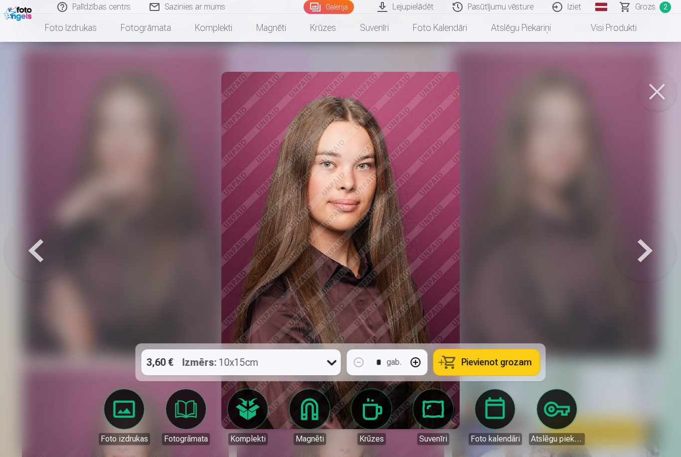
click at [27, 253] on button at bounding box center [36, 251] width 64 height 166
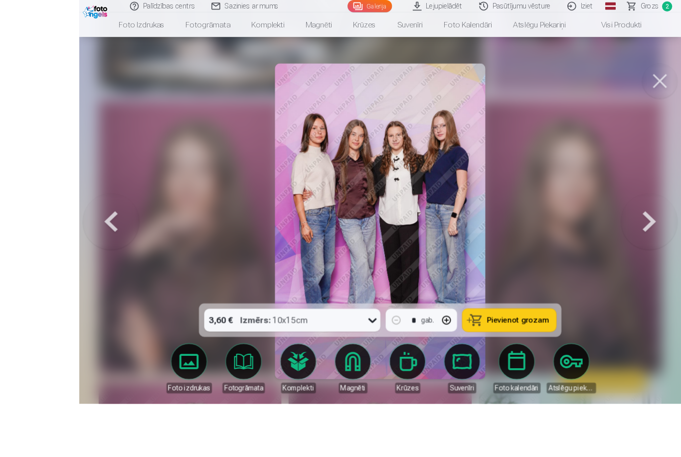
scroll to position [3117, 0]
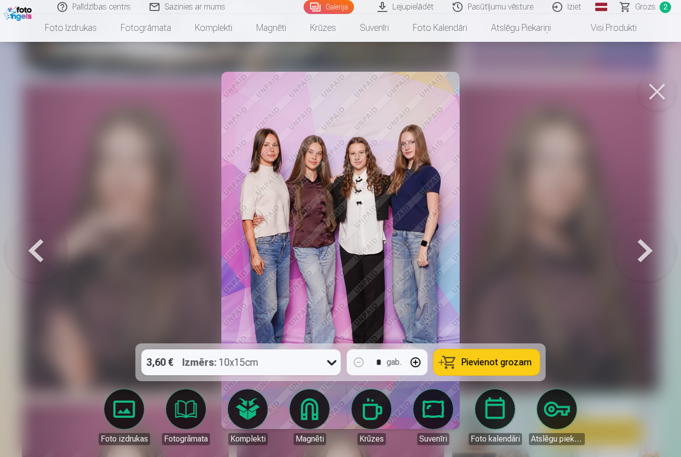
click at [28, 269] on button at bounding box center [36, 251] width 64 height 166
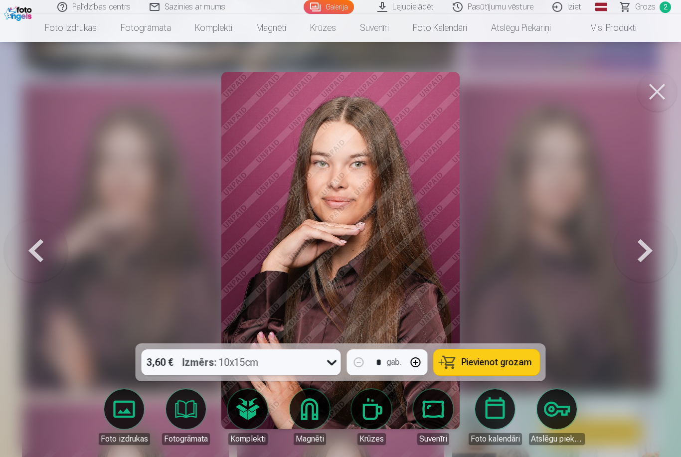
click at [31, 273] on button at bounding box center [36, 251] width 64 height 166
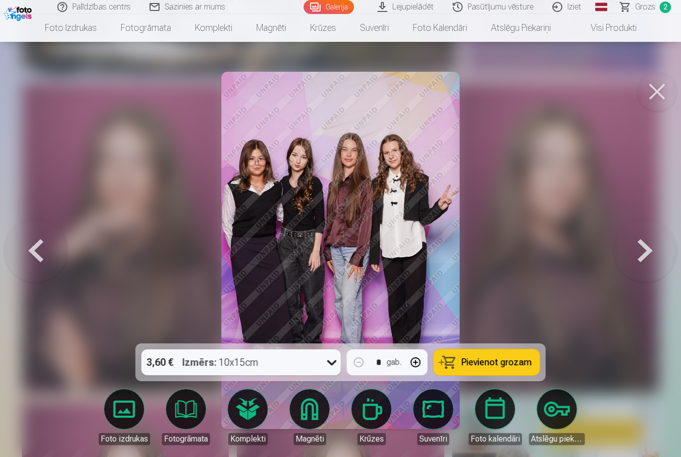
click at [658, 105] on button at bounding box center [658, 92] width 40 height 40
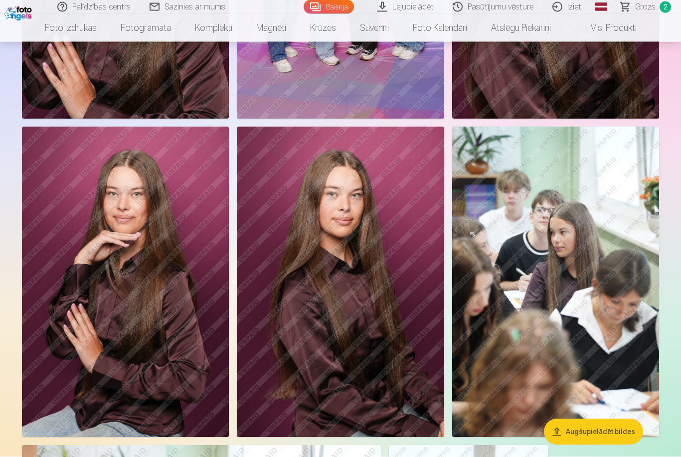
scroll to position [3393, 0]
click at [356, 349] on img at bounding box center [340, 282] width 207 height 311
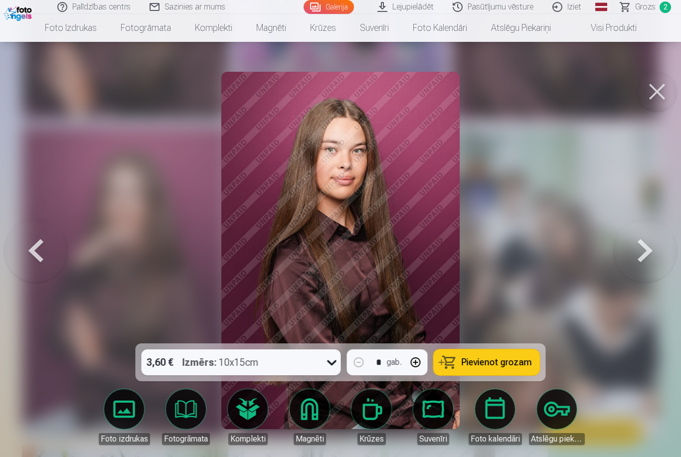
click at [661, 94] on button at bounding box center [658, 92] width 40 height 40
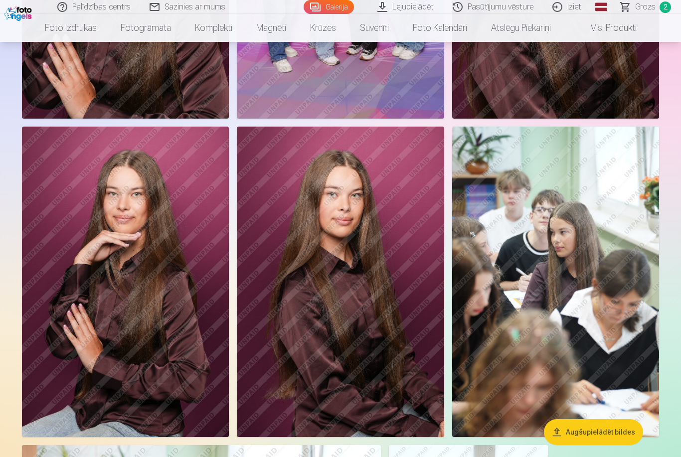
click at [163, 239] on img at bounding box center [125, 282] width 207 height 311
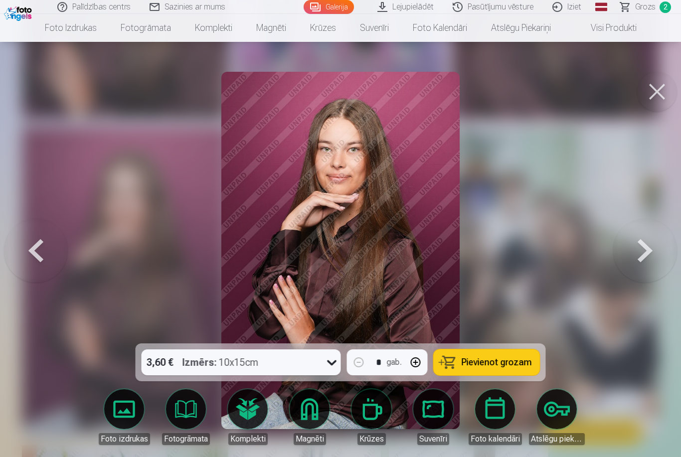
click at [649, 90] on button at bounding box center [658, 92] width 40 height 40
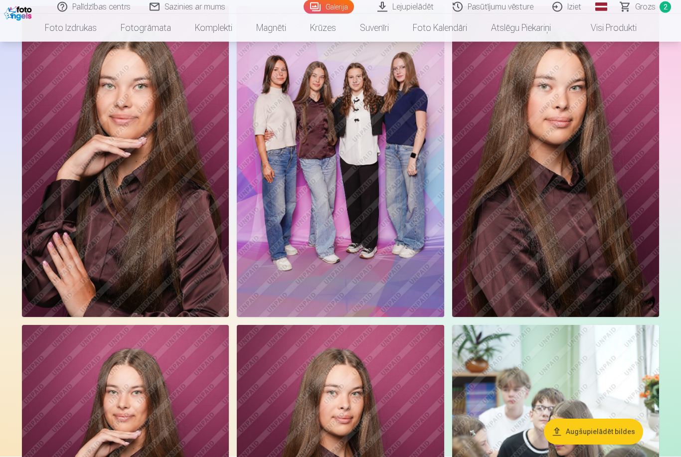
scroll to position [3197, 0]
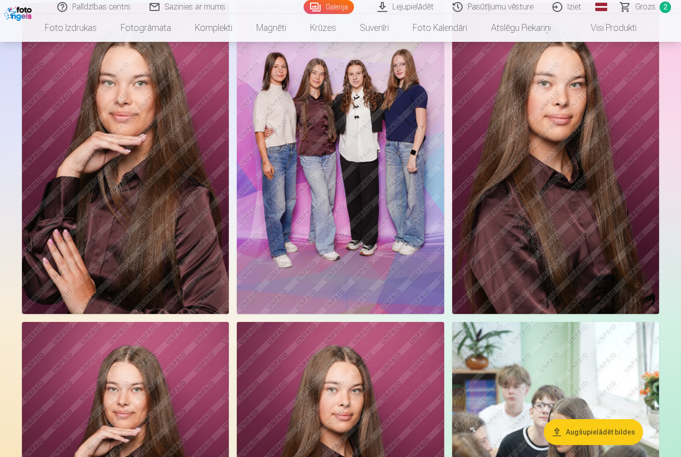
click at [172, 244] on img at bounding box center [125, 158] width 207 height 311
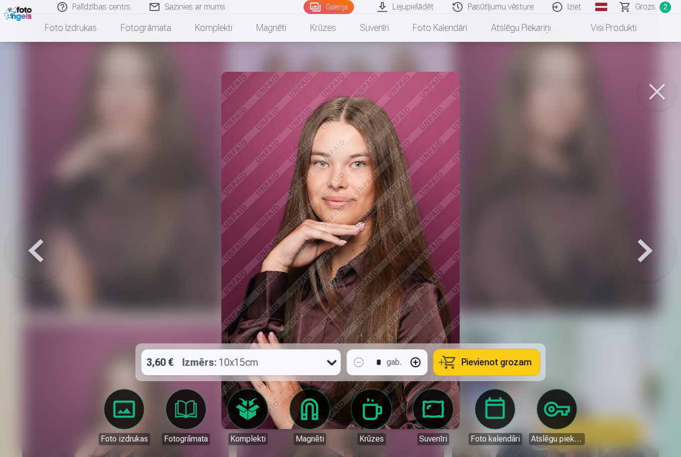
click at [643, 104] on button at bounding box center [658, 92] width 40 height 40
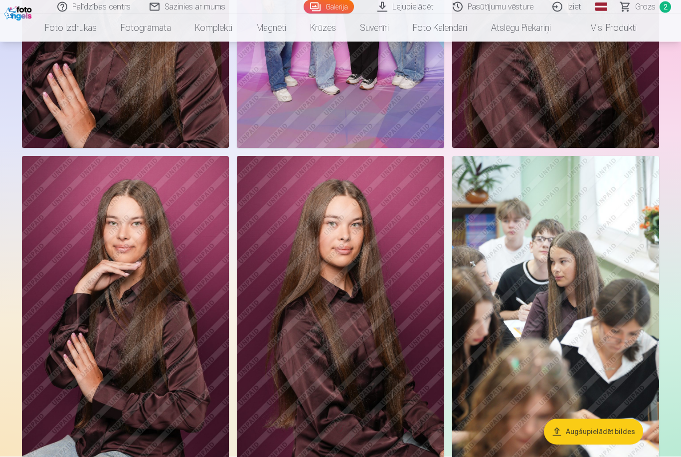
scroll to position [3364, 0]
click at [405, 231] on img at bounding box center [340, 311] width 207 height 311
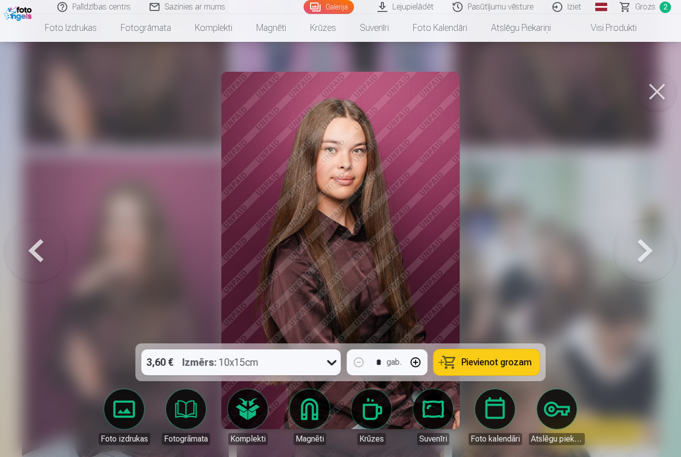
click at [505, 367] on span "Pievienot grozam" at bounding box center [497, 362] width 70 height 9
click at [654, 90] on button at bounding box center [658, 92] width 40 height 40
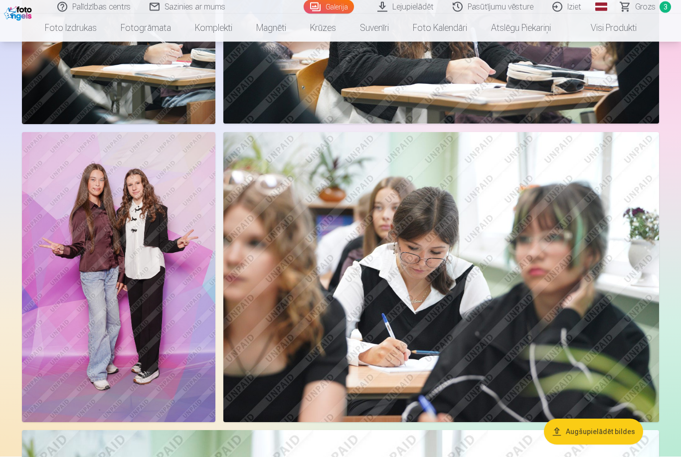
scroll to position [1605, 0]
click at [155, 299] on img at bounding box center [119, 277] width 194 height 291
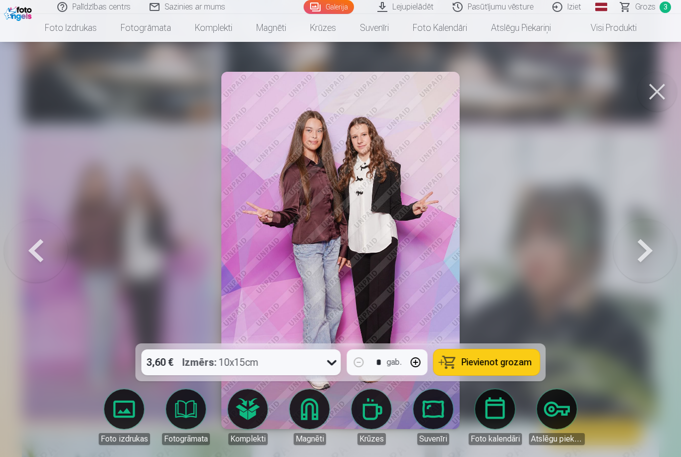
click at [645, 260] on button at bounding box center [646, 251] width 64 height 166
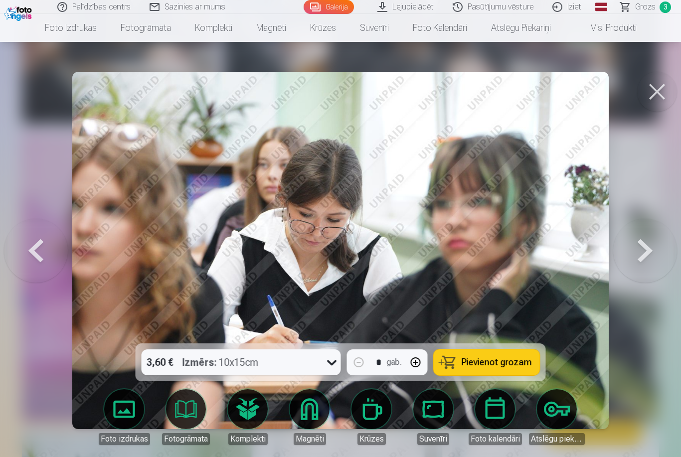
click at [40, 267] on button at bounding box center [36, 251] width 64 height 166
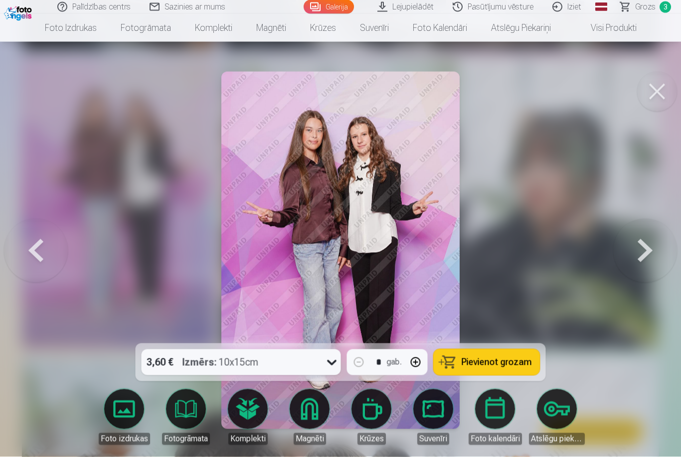
scroll to position [1678, 0]
click at [650, 101] on button at bounding box center [658, 92] width 40 height 40
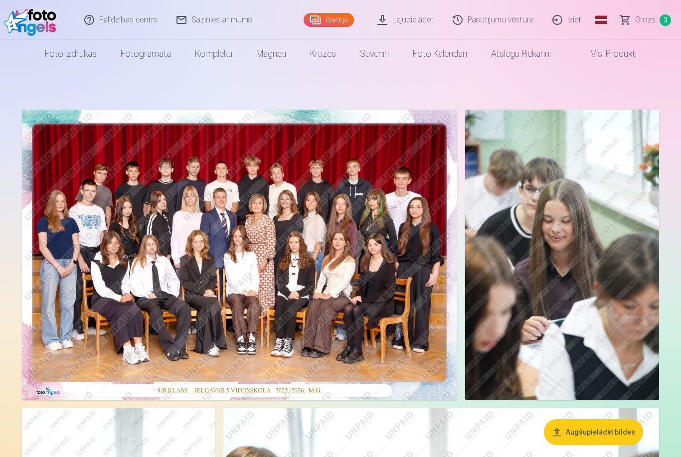
click at [651, 12] on link "Grozs 3" at bounding box center [647, 20] width 70 height 40
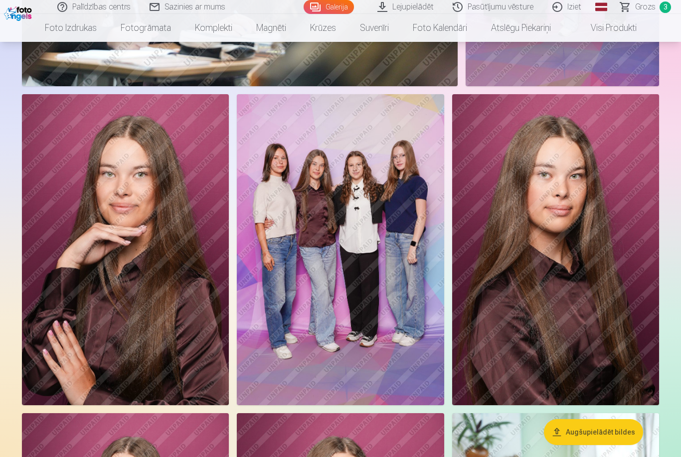
scroll to position [3108, 0]
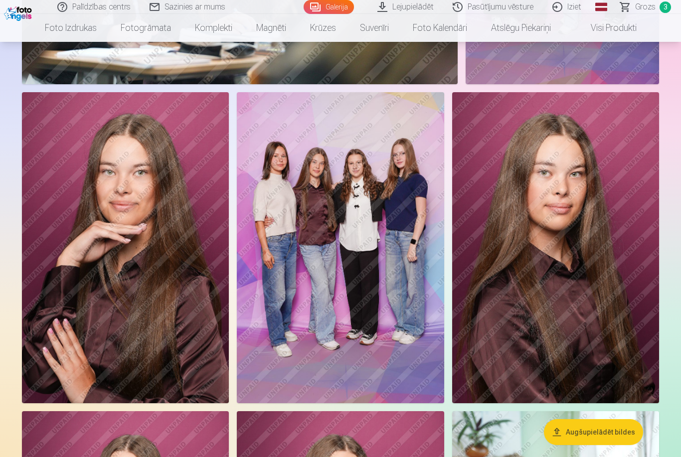
click at [139, 261] on img at bounding box center [125, 247] width 207 height 311
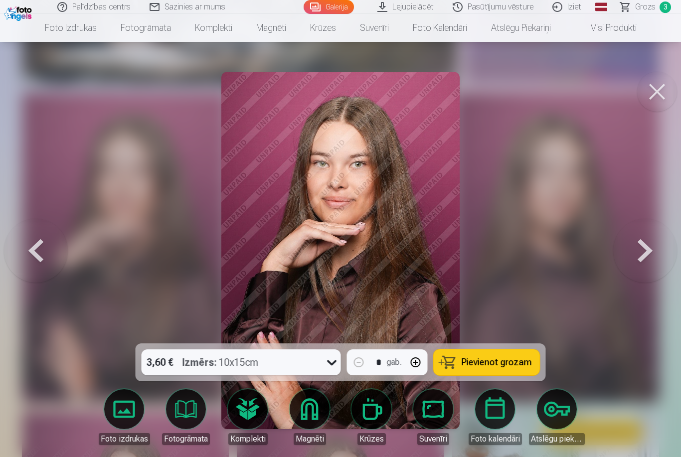
click at [667, 98] on button at bounding box center [658, 92] width 40 height 40
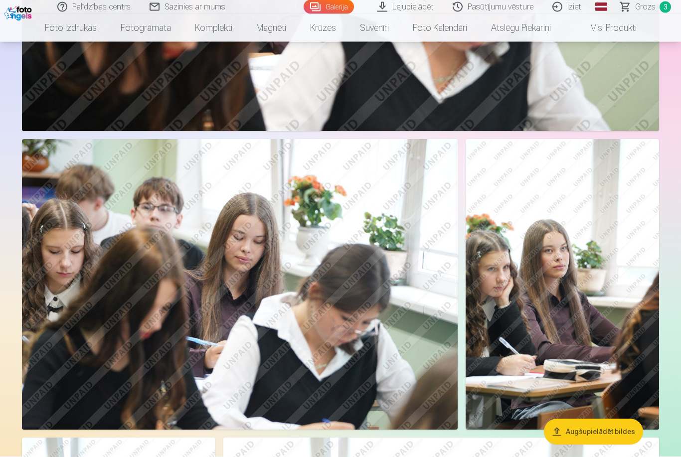
scroll to position [1001, 0]
click at [659, 8] on link "Grozs 3" at bounding box center [647, 7] width 70 height 14
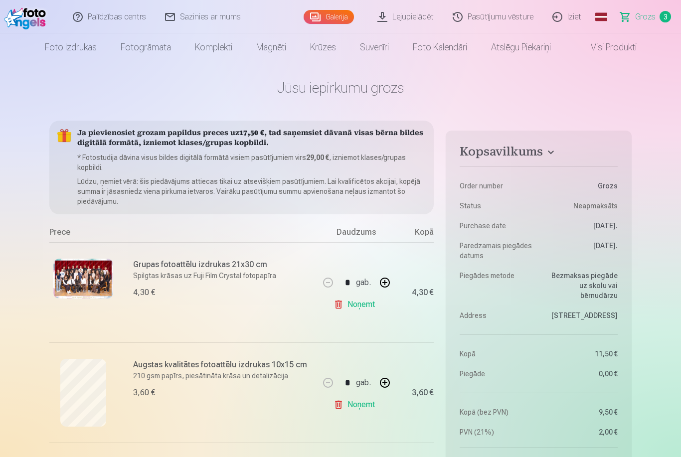
scroll to position [7, 0]
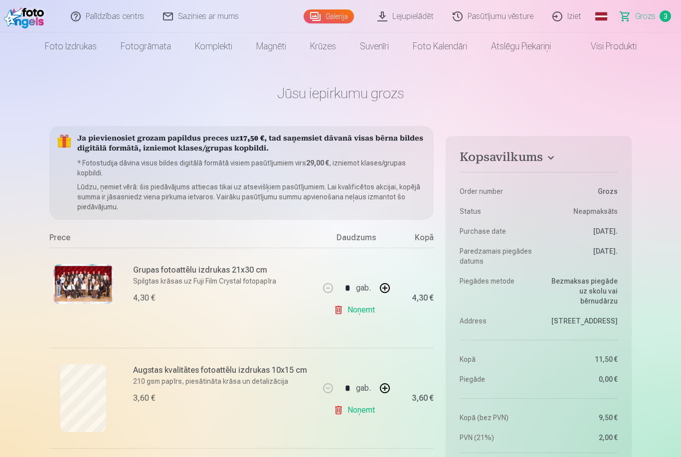
click at [280, 44] on link "Magnēti" at bounding box center [271, 46] width 54 height 28
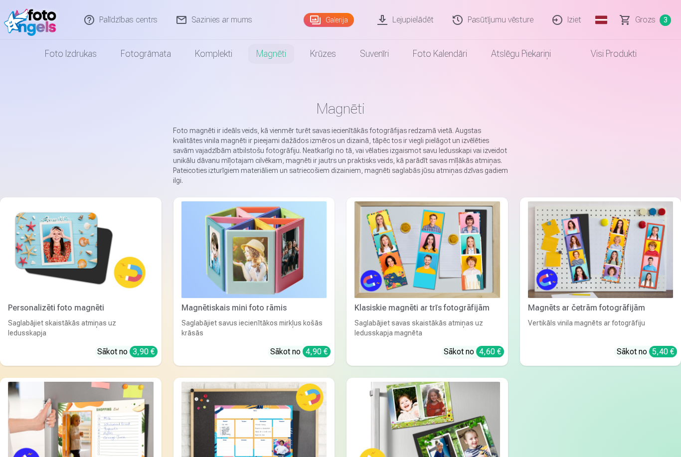
click at [381, 55] on link "Suvenīri" at bounding box center [374, 54] width 53 height 28
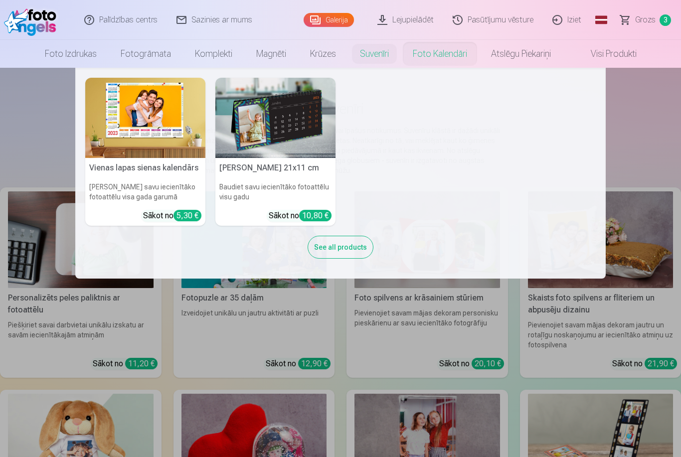
click at [455, 53] on link "Foto kalendāri" at bounding box center [440, 54] width 78 height 28
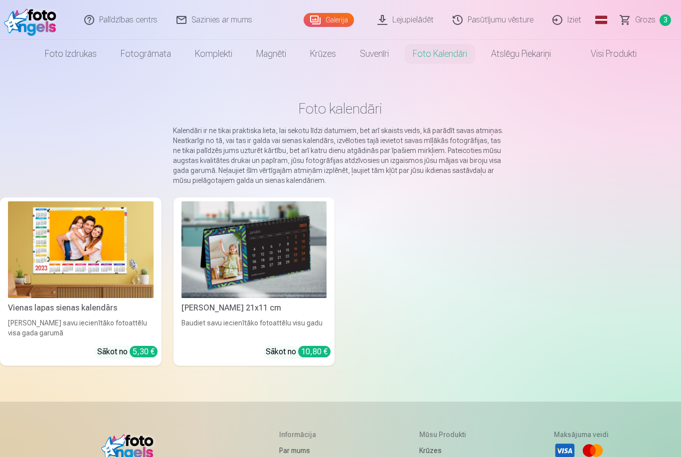
click at [523, 48] on link "Atslēgu piekariņi" at bounding box center [521, 54] width 84 height 28
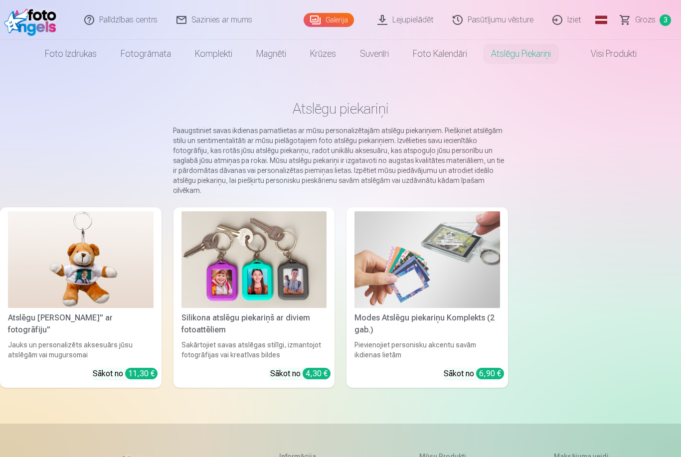
click at [69, 56] on link "Foto izdrukas" at bounding box center [71, 54] width 76 height 28
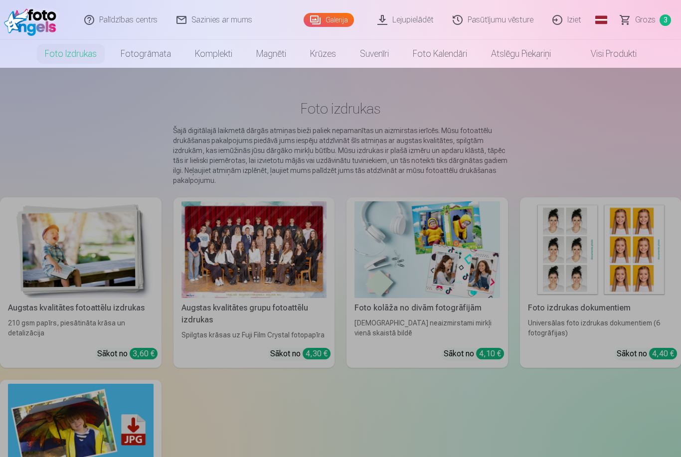
click at [373, 56] on link "Suvenīri" at bounding box center [374, 54] width 53 height 28
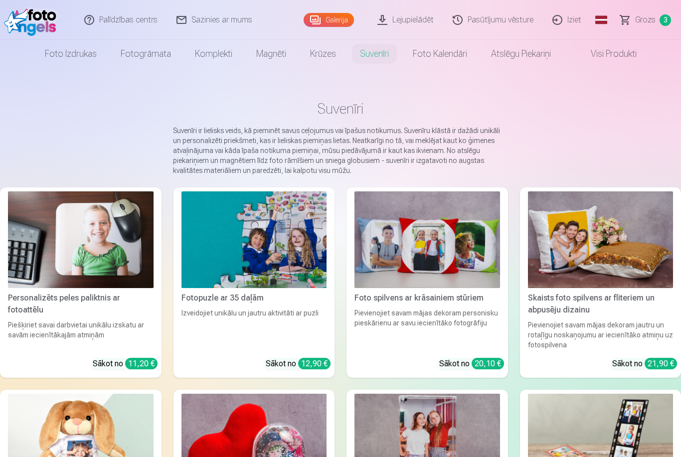
click at [274, 53] on link "Magnēti" at bounding box center [271, 54] width 54 height 28
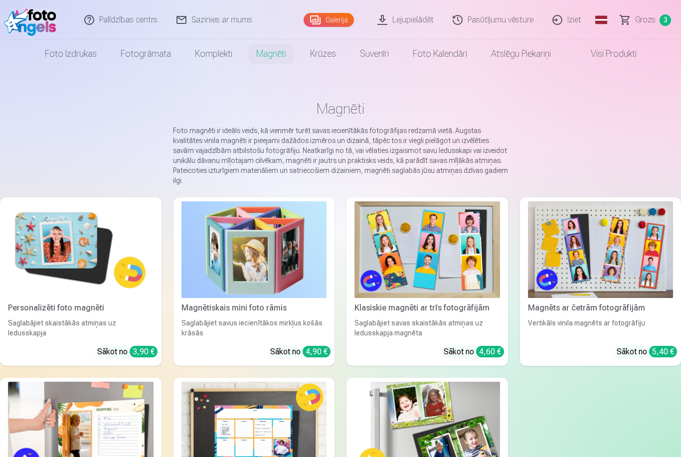
click at [209, 51] on link "Komplekti" at bounding box center [213, 54] width 61 height 28
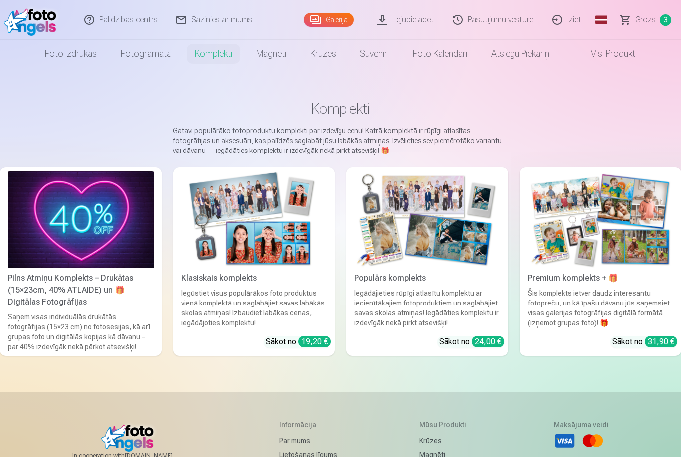
click at [151, 54] on link "Fotogrāmata" at bounding box center [146, 54] width 74 height 28
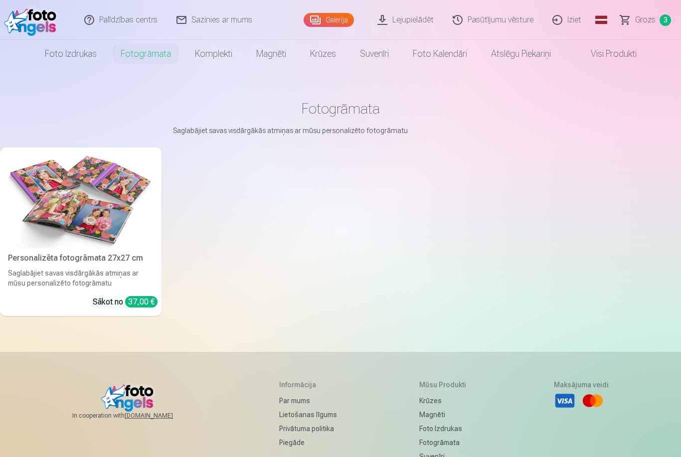
click at [87, 54] on link "Foto izdrukas" at bounding box center [71, 54] width 76 height 28
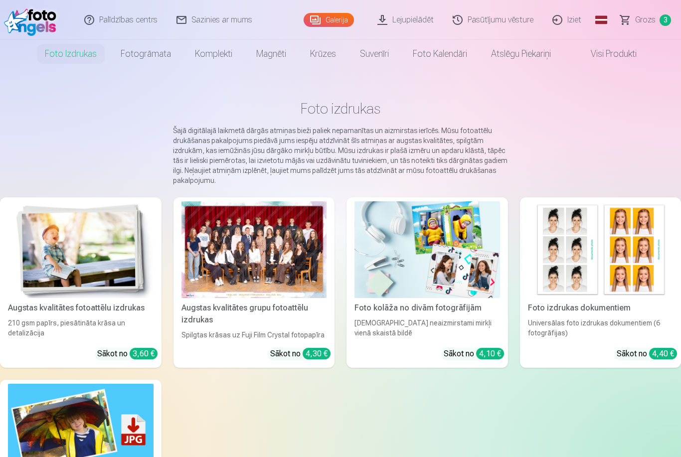
click at [653, 21] on span "Grozs" at bounding box center [646, 20] width 20 height 12
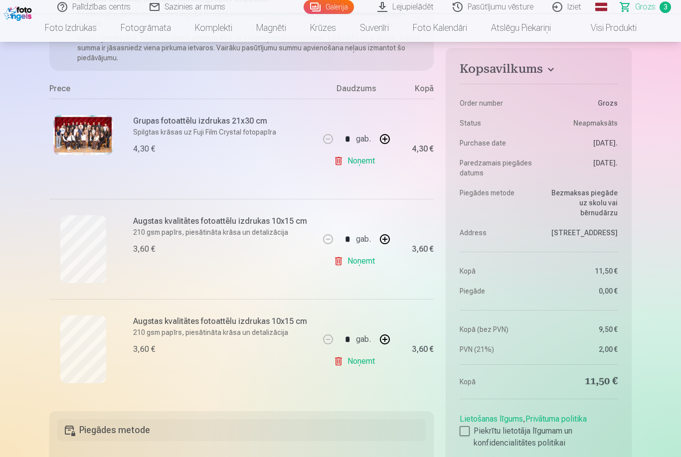
scroll to position [157, 0]
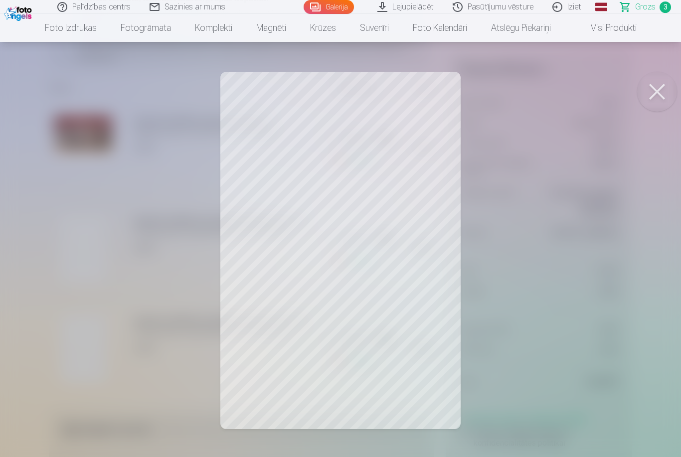
click at [664, 94] on button at bounding box center [658, 92] width 40 height 40
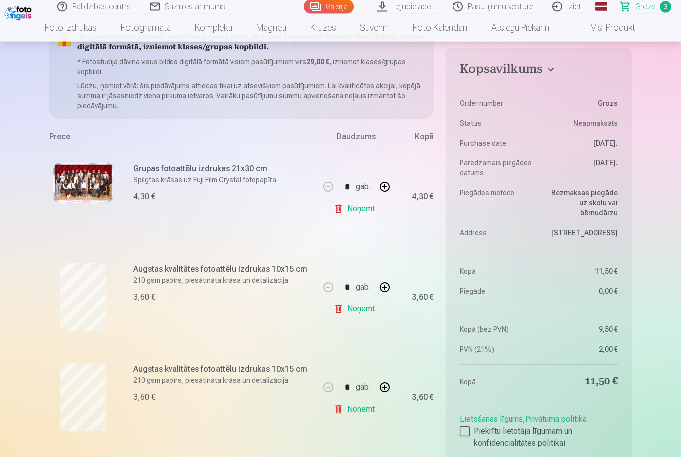
scroll to position [109, 0]
click at [631, 27] on link "Visi produkti" at bounding box center [606, 28] width 86 height 28
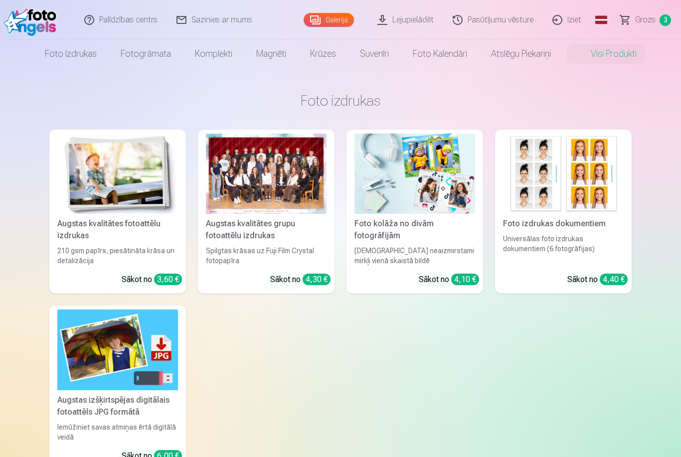
click at [404, 11] on link "Lejupielādēt" at bounding box center [406, 20] width 75 height 40
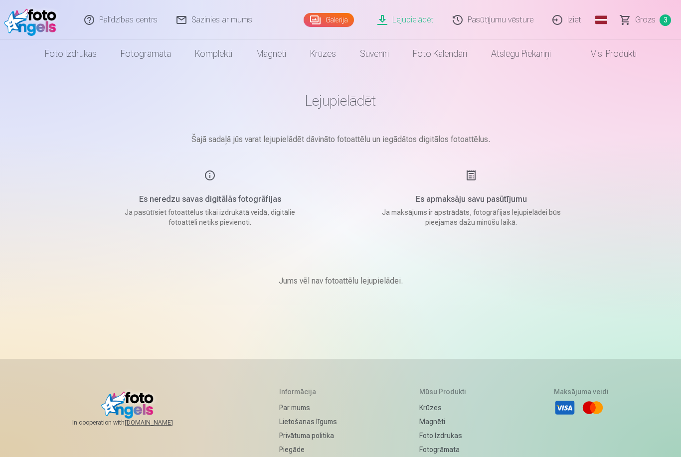
click at [454, 51] on link "Foto kalendāri" at bounding box center [440, 54] width 78 height 28
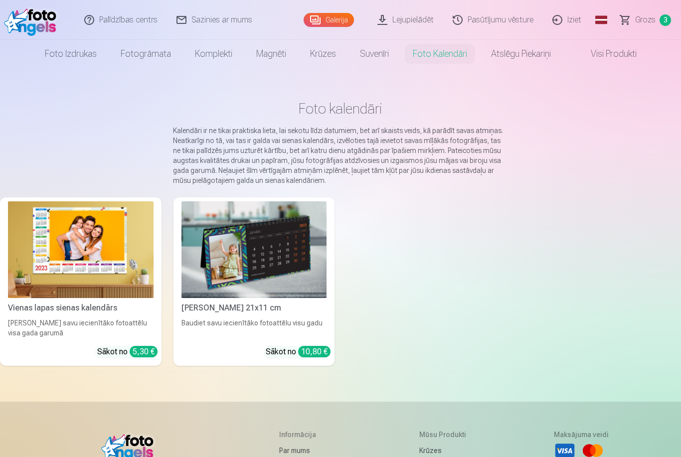
click at [375, 46] on link "Suvenīri" at bounding box center [374, 54] width 53 height 28
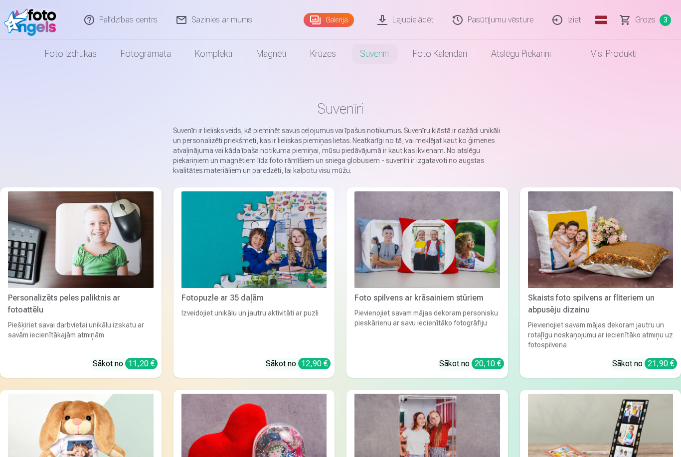
click at [82, 51] on link "Foto izdrukas" at bounding box center [71, 54] width 76 height 28
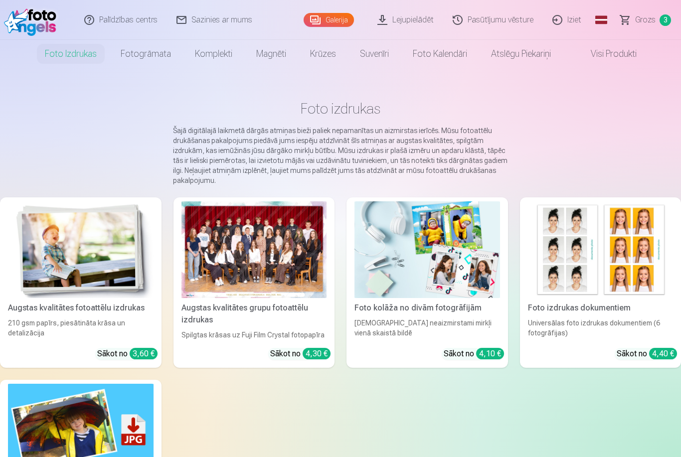
click at [234, 231] on div at bounding box center [255, 250] width 146 height 97
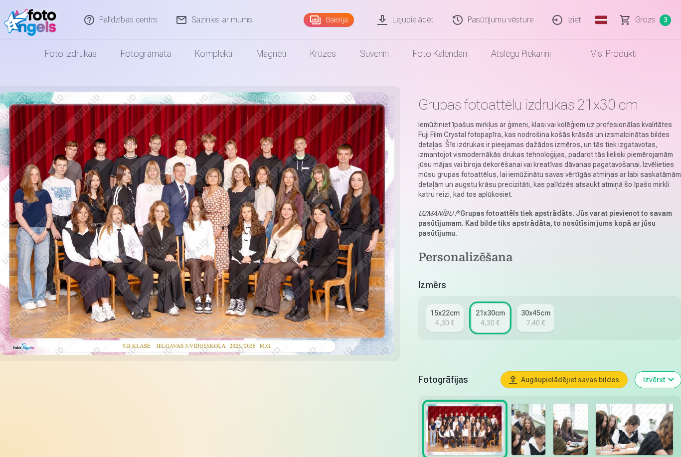
click at [656, 18] on link "Grozs 3" at bounding box center [647, 20] width 70 height 40
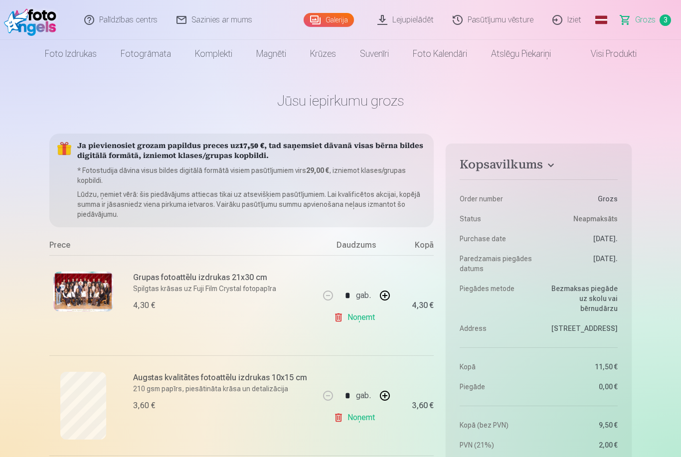
click at [167, 283] on h6 "Grupas fotoattēlu izdrukas 21x30 cm" at bounding box center [223, 278] width 180 height 12
click at [411, 15] on link "Lejupielādēt" at bounding box center [406, 20] width 75 height 40
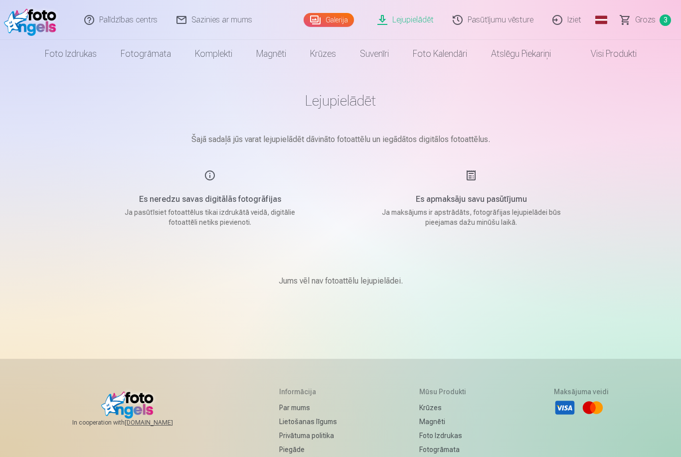
click at [520, 22] on link "Pasūtījumu vēsture" at bounding box center [494, 20] width 100 height 40
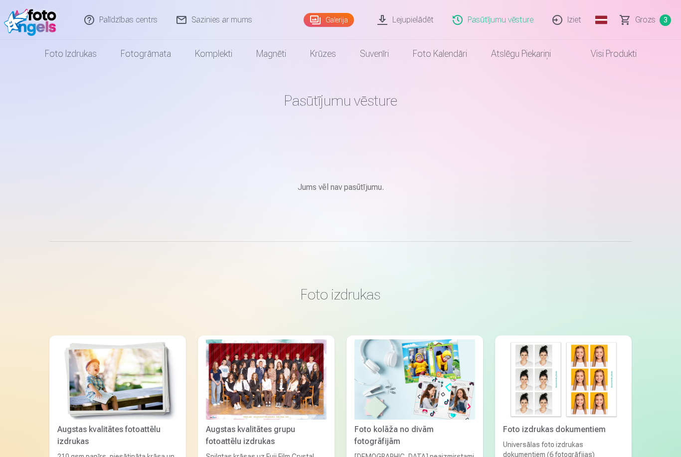
click at [661, 23] on span "3" at bounding box center [665, 19] width 11 height 11
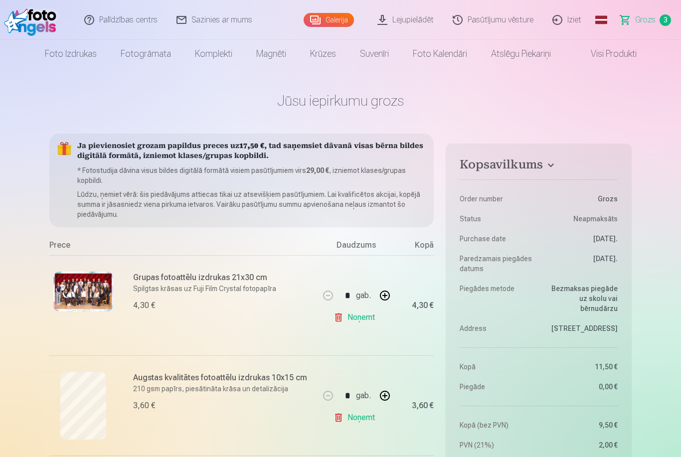
click at [604, 18] on link "Global" at bounding box center [602, 20] width 20 height 40
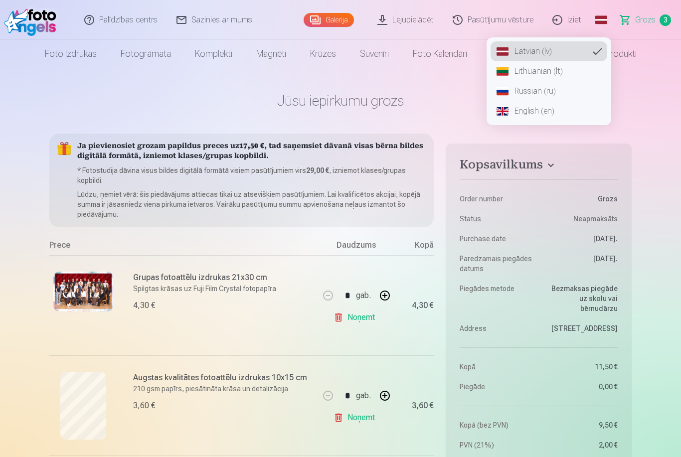
click at [562, 94] on link "Russian (ru)" at bounding box center [549, 91] width 117 height 20
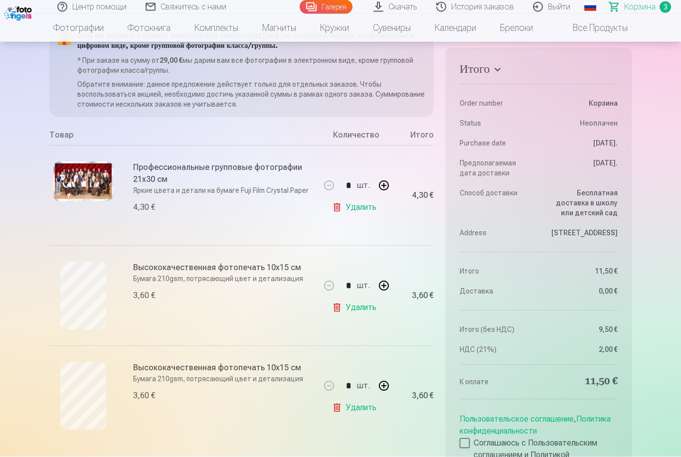
scroll to position [112, 0]
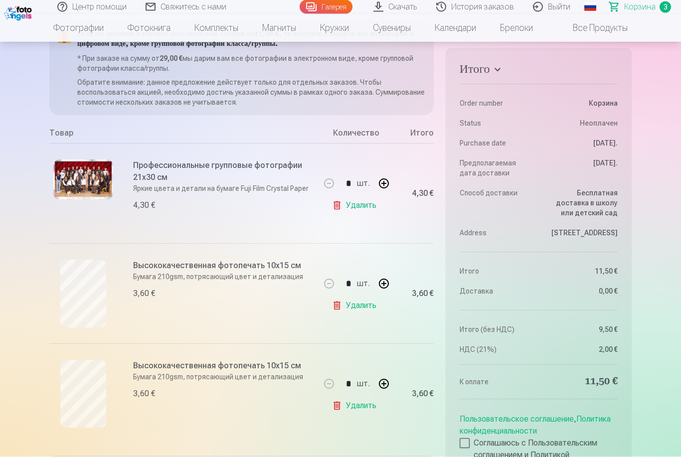
click at [377, 290] on button "button" at bounding box center [384, 284] width 24 height 24
click at [331, 289] on button "button" at bounding box center [329, 284] width 24 height 24
type input "*"
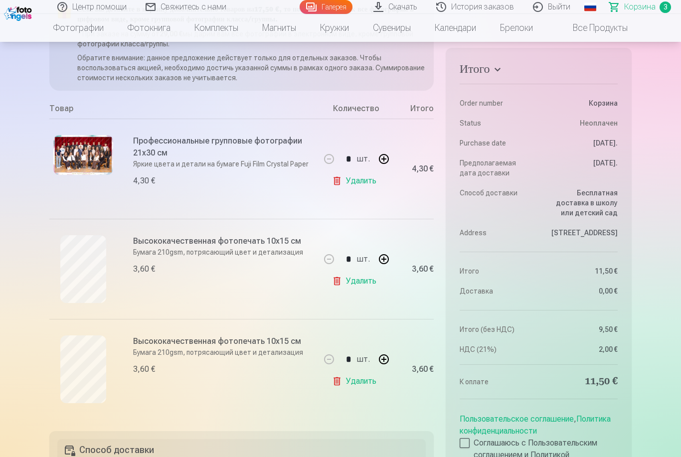
scroll to position [138, 0]
click at [376, 169] on button "button" at bounding box center [384, 158] width 24 height 24
click at [326, 168] on button "button" at bounding box center [329, 158] width 24 height 24
type input "*"
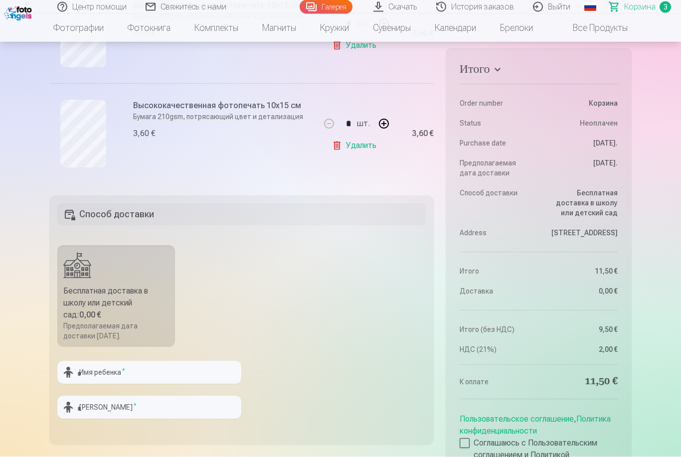
scroll to position [373, 0]
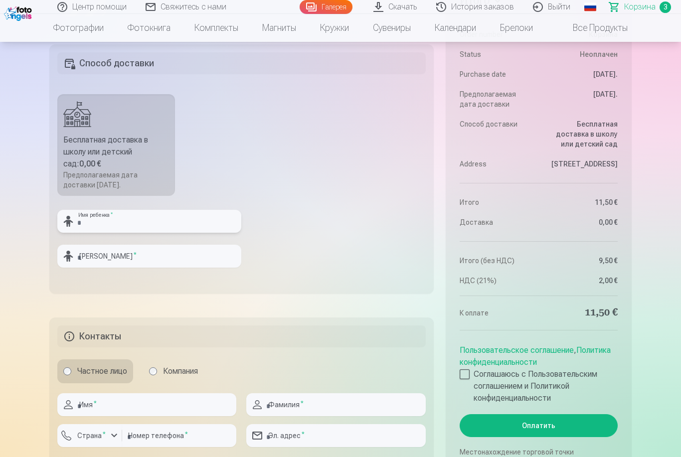
click at [206, 233] on input "text" at bounding box center [149, 221] width 184 height 23
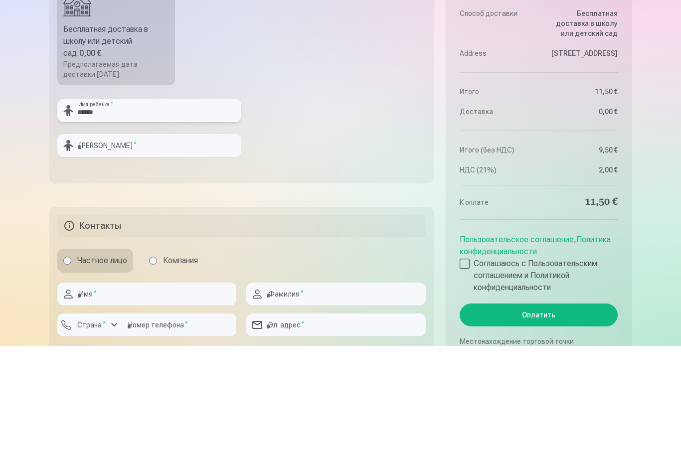
type input "******"
click at [178, 245] on input "text" at bounding box center [149, 256] width 184 height 23
type input "**********"
click at [386, 188] on fieldset "**********" at bounding box center [241, 169] width 385 height 249
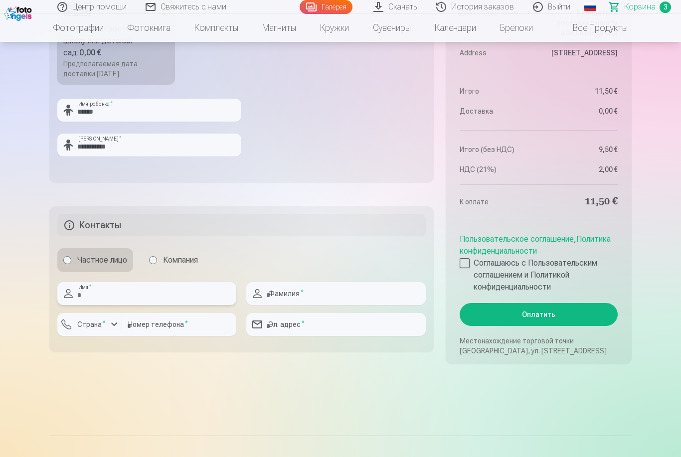
click at [178, 305] on input "text" at bounding box center [146, 293] width 179 height 23
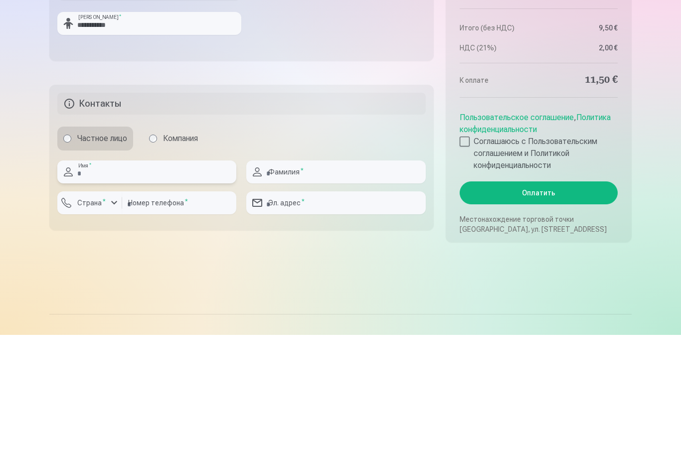
type input "*******"
type input "**********"
click at [114, 319] on div "button" at bounding box center [114, 325] width 12 height 12
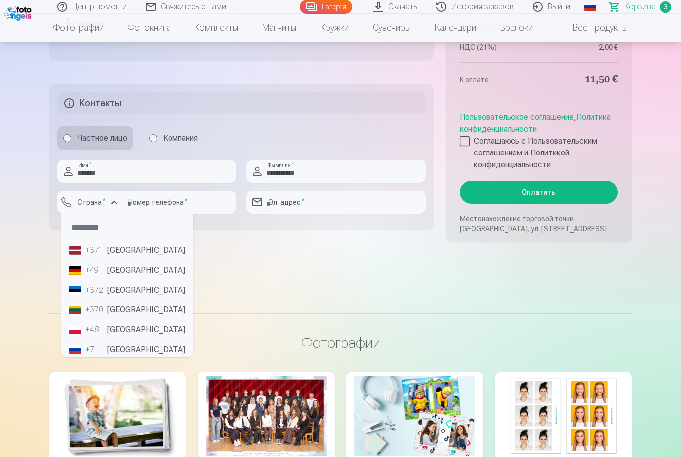
click at [136, 260] on li "+371 [GEOGRAPHIC_DATA]" at bounding box center [127, 250] width 124 height 20
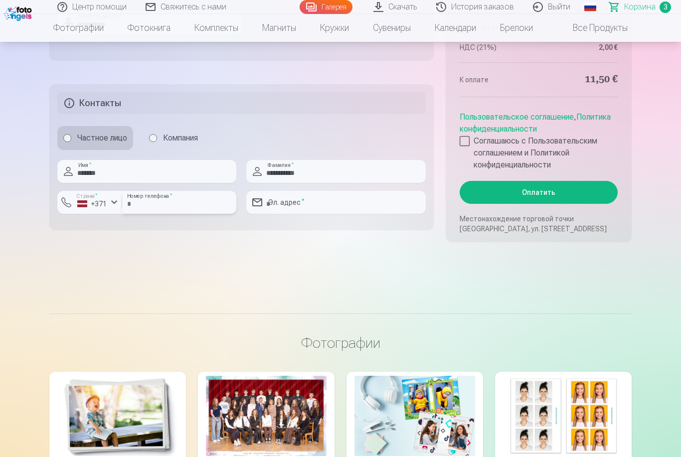
click at [205, 214] on input "number" at bounding box center [179, 202] width 114 height 23
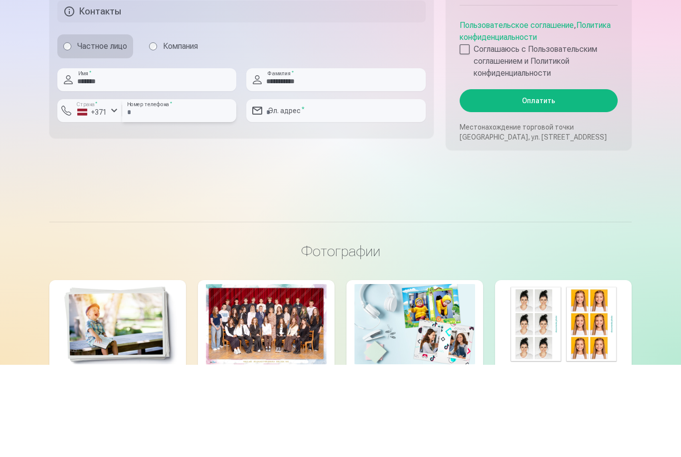
type input "********"
type input "**********"
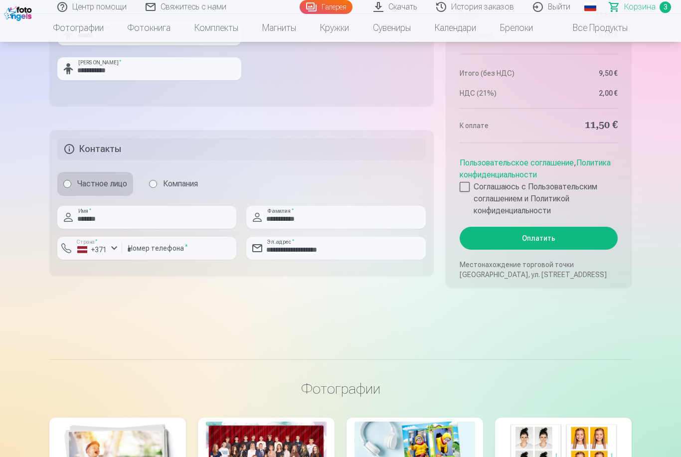
scroll to position [710, 0]
click at [499, 248] on button "Оплатить" at bounding box center [539, 239] width 158 height 23
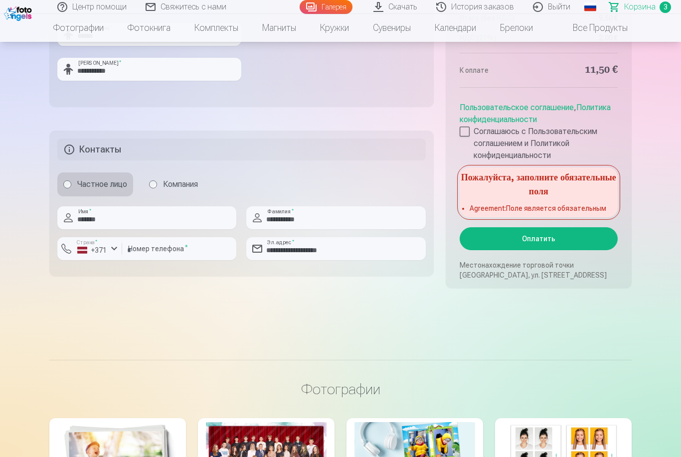
click at [469, 137] on div at bounding box center [465, 132] width 10 height 10
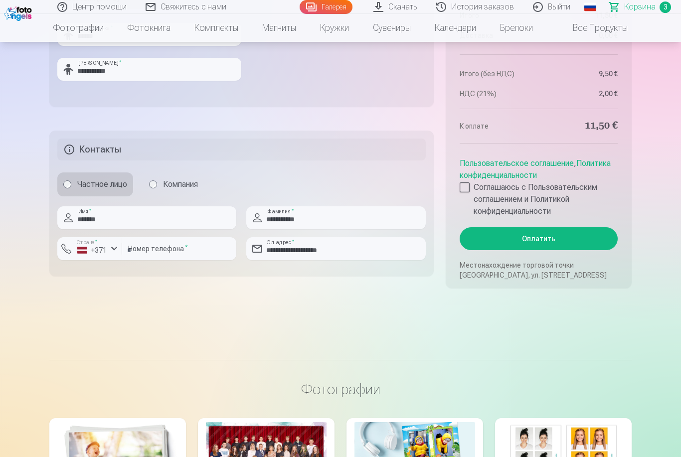
click at [527, 248] on button "Оплатить" at bounding box center [539, 238] width 158 height 23
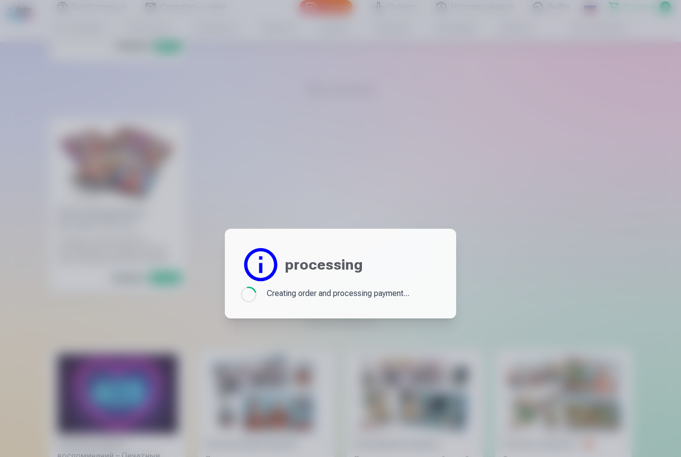
scroll to position [0, 0]
